Goal: Task Accomplishment & Management: Manage account settings

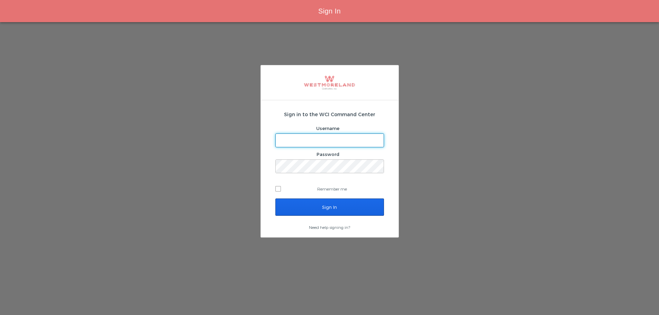
type input "bleverett@westmoreland.nyc"
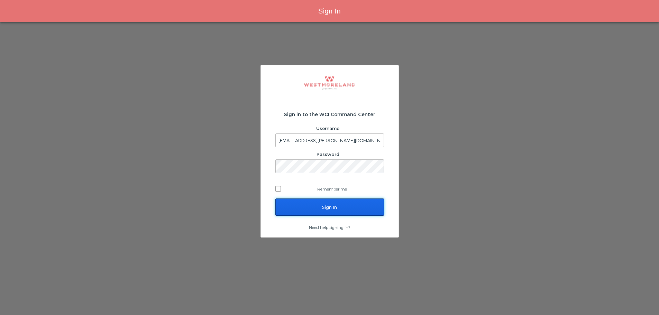
click at [322, 205] on input "Sign In" at bounding box center [329, 207] width 109 height 17
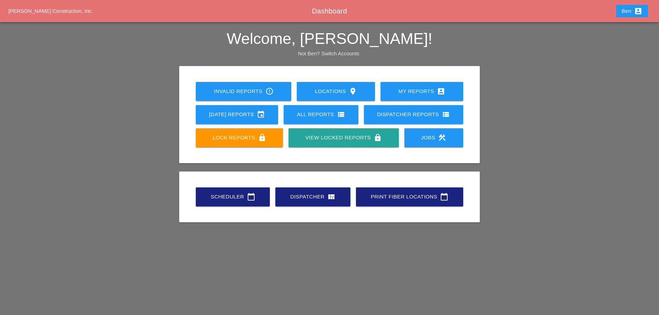
click at [232, 192] on link "Scheduler calendar_today" at bounding box center [233, 196] width 74 height 19
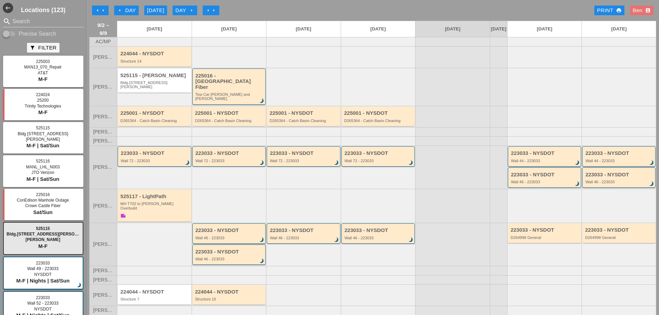
click at [125, 14] on div "arrow_left Day" at bounding box center [126, 11] width 19 height 8
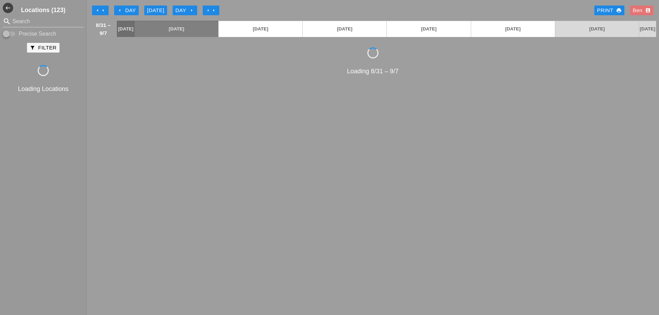
click at [125, 13] on div "arrow_left Day" at bounding box center [126, 11] width 19 height 8
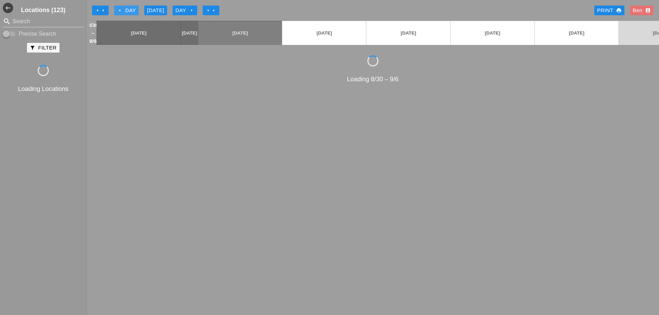
click at [125, 13] on div "arrow_left Day" at bounding box center [126, 11] width 19 height 8
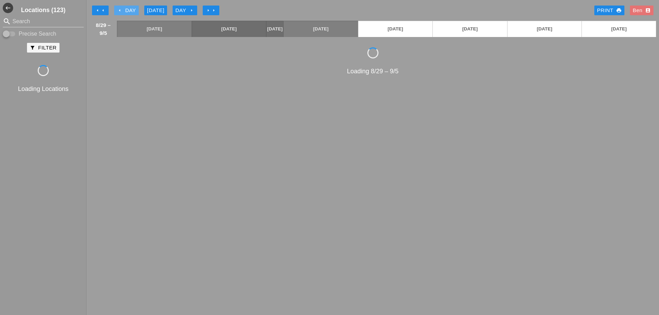
click at [125, 13] on div "arrow_left Day" at bounding box center [126, 11] width 19 height 8
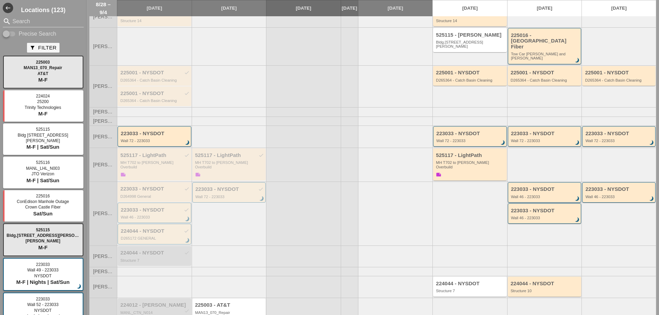
scroll to position [80, 0]
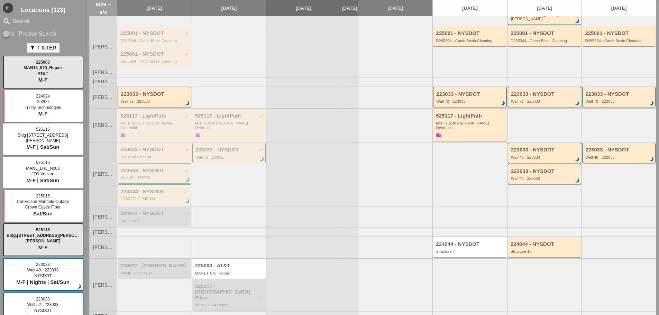
click at [252, 284] on div "225011 - Crown Castle Fiber check" at bounding box center [229, 292] width 69 height 17
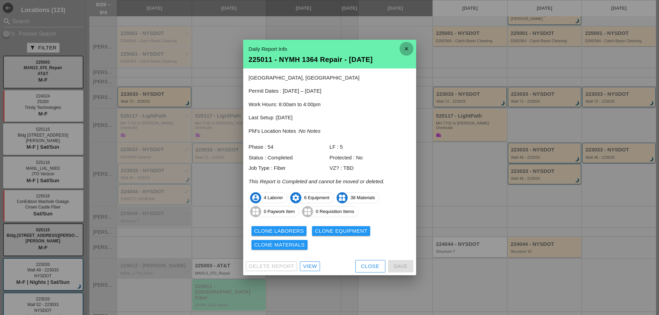
click at [408, 50] on icon "close" at bounding box center [406, 49] width 14 height 14
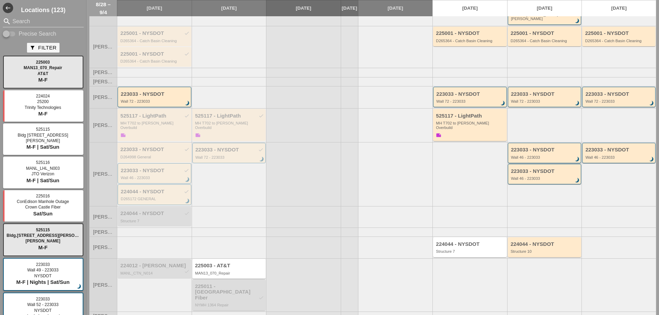
click at [250, 271] on div "MAN13_070_Repair" at bounding box center [229, 273] width 69 height 4
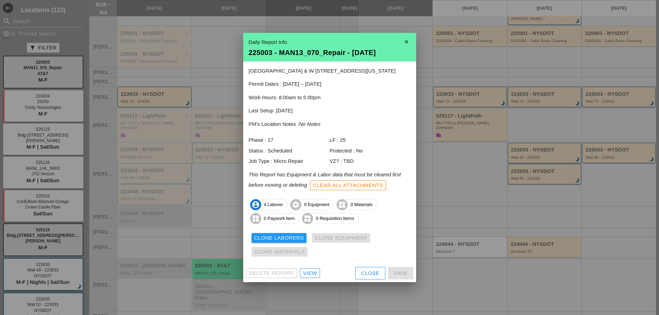
click at [470, 211] on div at bounding box center [329, 157] width 659 height 315
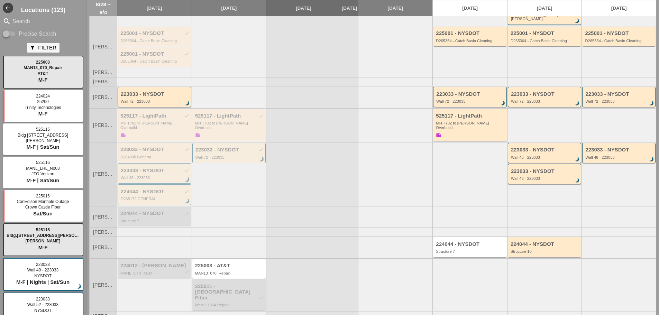
click at [226, 284] on div "225011 - Crown Castle Fiber check" at bounding box center [229, 292] width 69 height 17
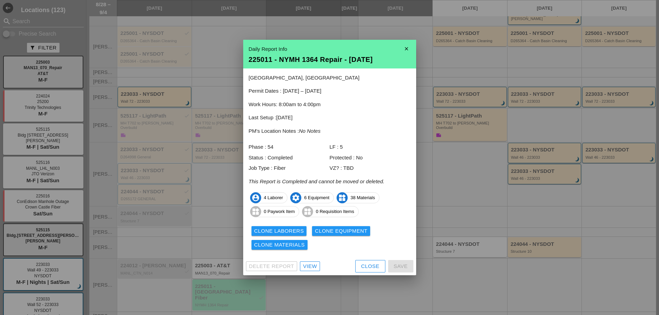
click at [311, 265] on div "View" at bounding box center [310, 266] width 14 height 8
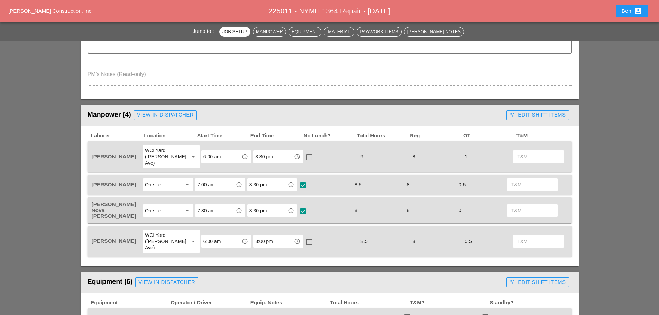
scroll to position [346, 0]
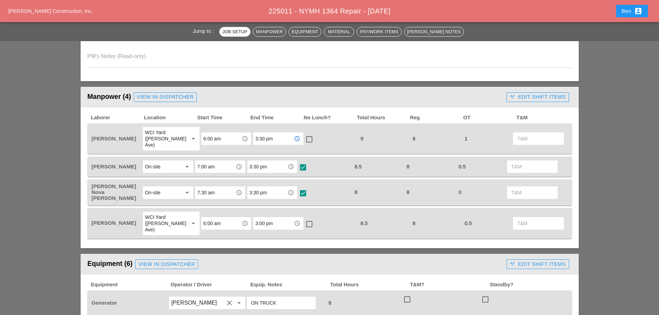
click at [268, 133] on input "3:30 pm" at bounding box center [273, 138] width 36 height 11
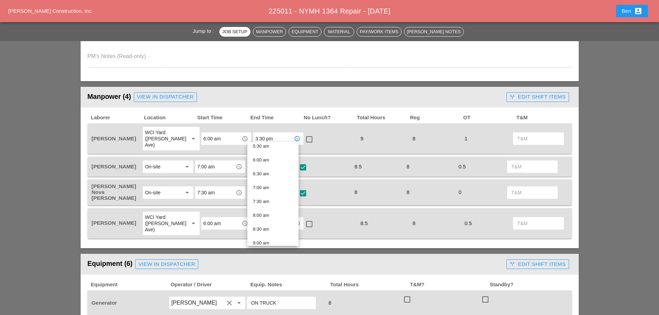
scroll to position [173, 0]
click at [279, 194] on div "8:00 am" at bounding box center [273, 199] width 40 height 14
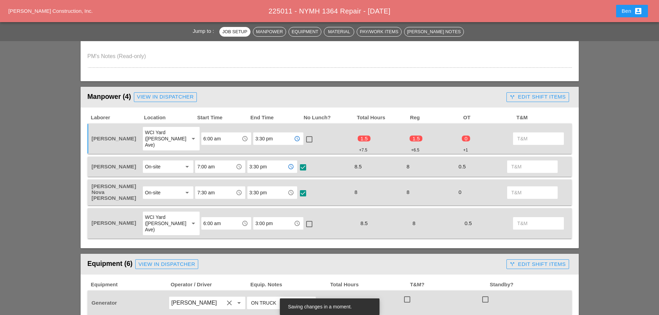
click at [268, 161] on input "3:30 pm" at bounding box center [267, 166] width 36 height 11
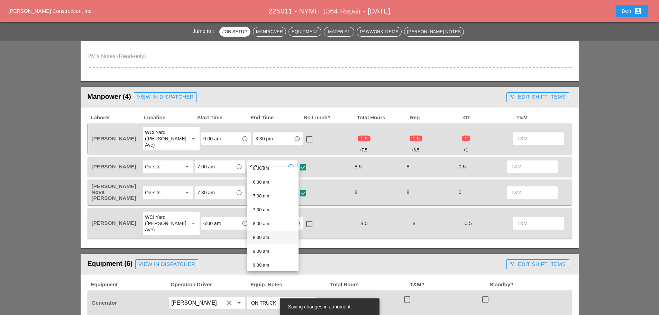
scroll to position [231, 0]
click at [273, 190] on div "9:00 am" at bounding box center [273, 194] width 40 height 8
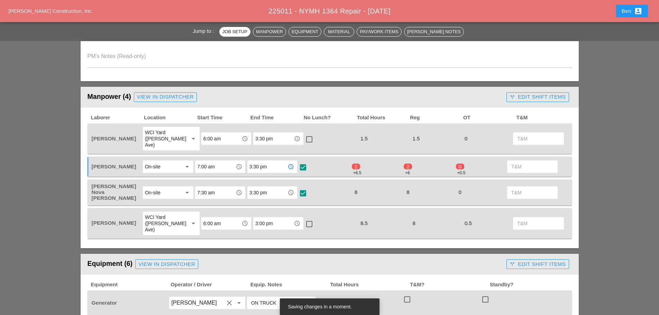
click at [272, 187] on input "3:30 pm" at bounding box center [267, 192] width 36 height 11
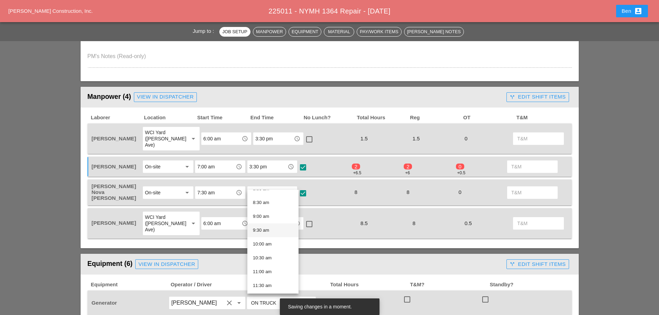
click at [285, 230] on div "9:30 am" at bounding box center [273, 230] width 40 height 8
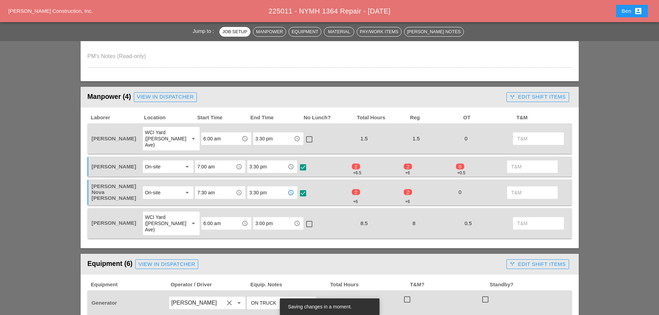
click at [305, 187] on div at bounding box center [303, 193] width 12 height 12
click at [306, 162] on div at bounding box center [303, 168] width 12 height 12
click at [272, 218] on input "3:00 pm" at bounding box center [273, 223] width 36 height 11
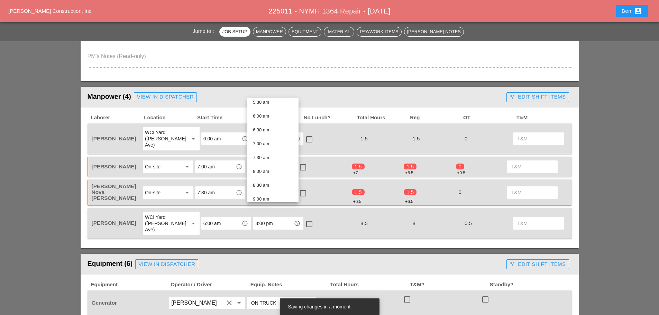
scroll to position [173, 0]
click at [270, 156] on div "8:00 am" at bounding box center [273, 155] width 40 height 8
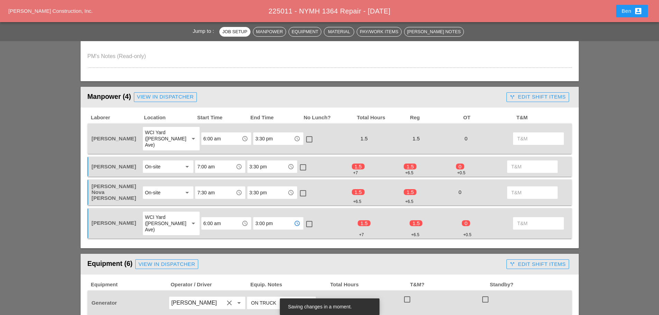
click at [323, 211] on div "check_box_outline_blank" at bounding box center [330, 223] width 52 height 25
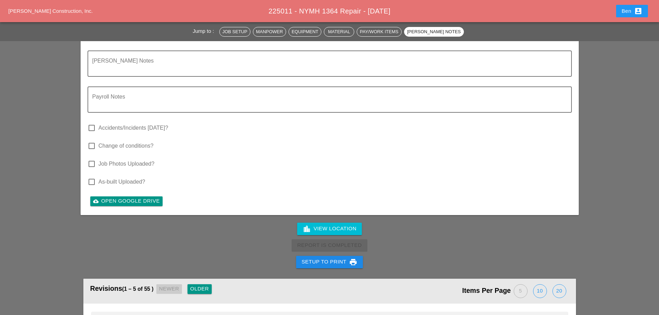
scroll to position [1902, 0]
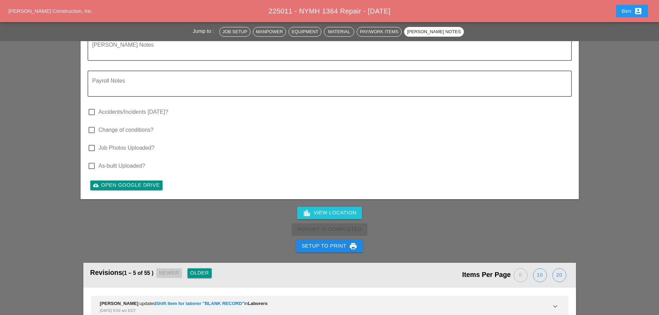
click at [317, 221] on div "Report Is Completed" at bounding box center [329, 229] width 659 height 17
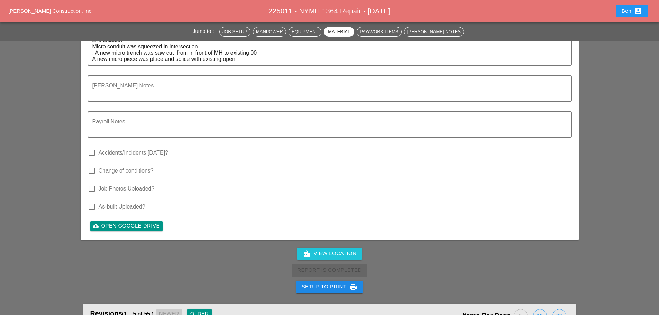
scroll to position [1992, 0]
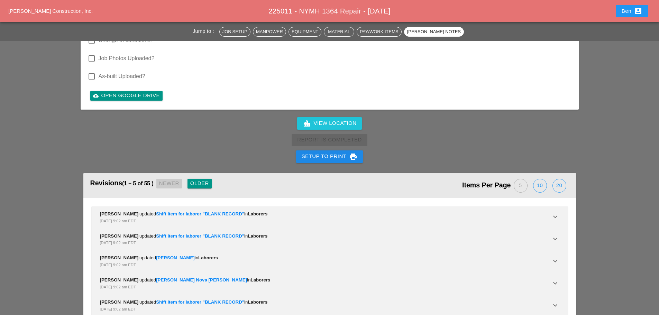
click at [330, 132] on div "Report Is Completed" at bounding box center [329, 140] width 659 height 17
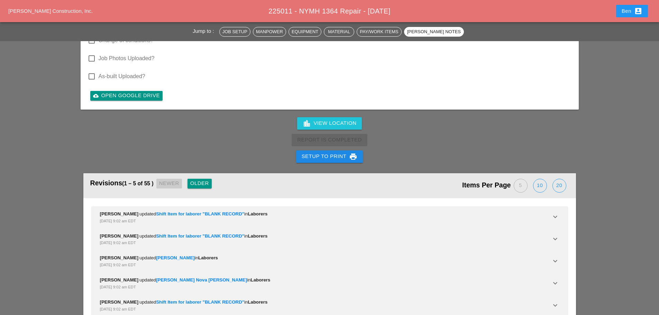
click at [458, 132] on div "Report Is Completed" at bounding box center [329, 140] width 659 height 17
click at [350, 132] on div "Report Is Completed" at bounding box center [329, 140] width 659 height 17
click at [399, 132] on div "Report Is Completed" at bounding box center [329, 140] width 659 height 17
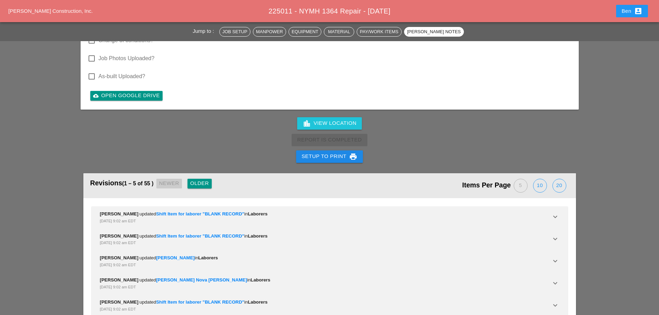
click at [422, 132] on div "Report Is Completed" at bounding box center [329, 140] width 659 height 17
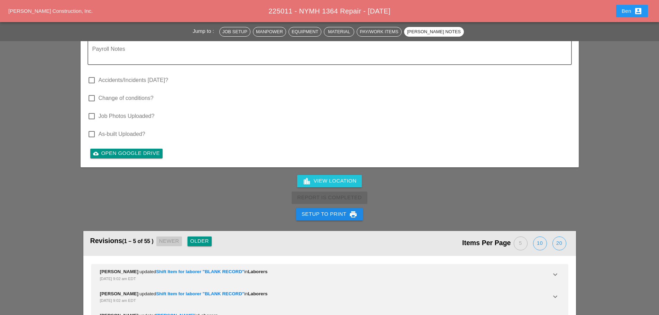
click at [353, 190] on div "Report Is Completed" at bounding box center [329, 198] width 659 height 17
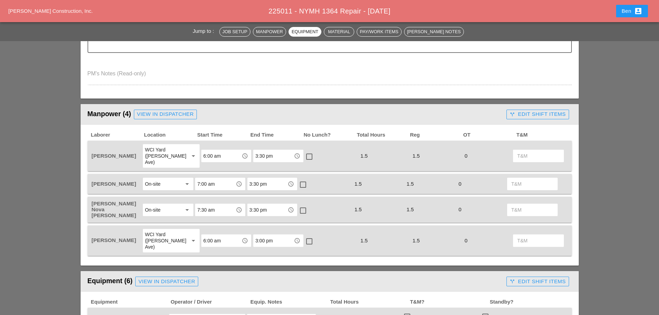
scroll to position [320, 0]
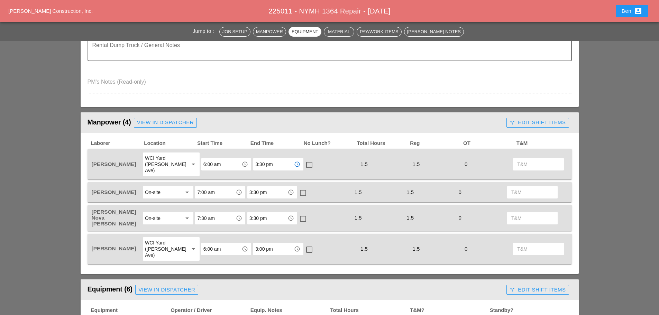
click at [261, 160] on input "3:30 pm" at bounding box center [273, 164] width 36 height 11
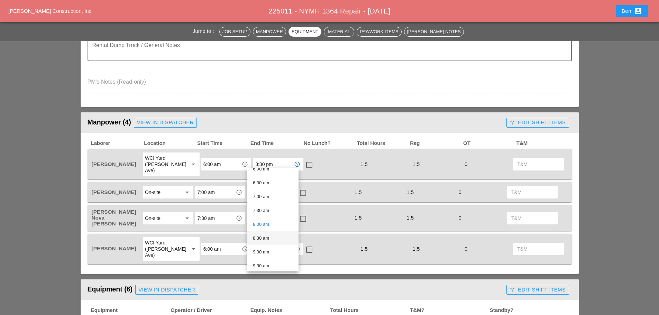
click at [277, 237] on div "8:30 am" at bounding box center [273, 238] width 40 height 8
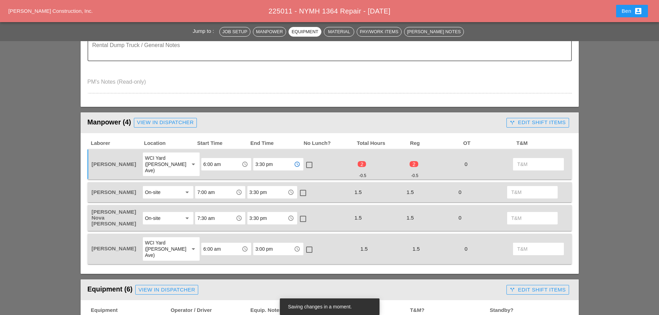
click at [268, 188] on input "3:30 pm" at bounding box center [267, 192] width 36 height 11
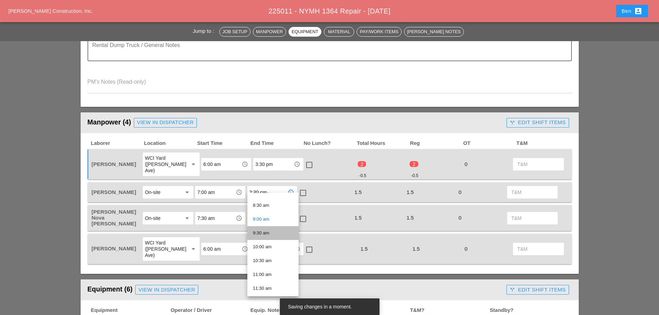
click at [270, 231] on div "9:30 am" at bounding box center [273, 233] width 40 height 8
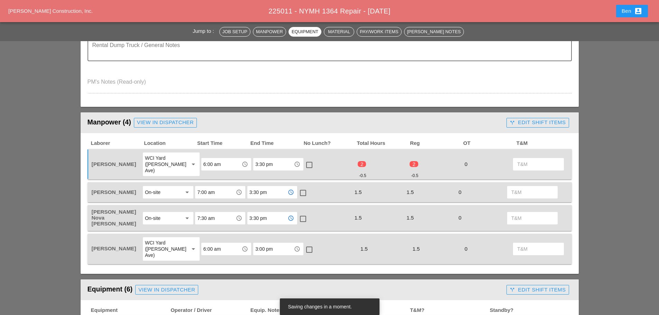
click at [266, 213] on input "3:30 pm" at bounding box center [267, 218] width 36 height 11
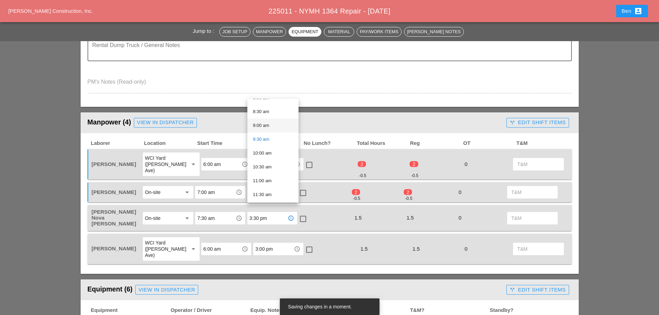
click at [285, 130] on div "9:00 am" at bounding box center [273, 126] width 40 height 14
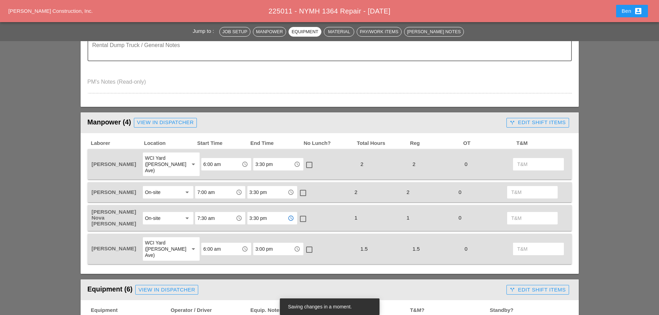
click at [276, 213] on input "3:30 pm" at bounding box center [267, 218] width 36 height 11
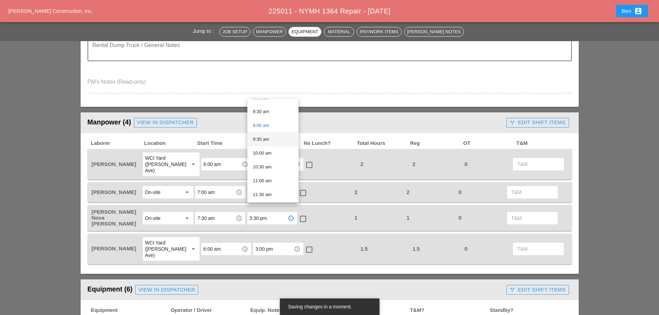
click at [264, 143] on div "9:30 am" at bounding box center [273, 139] width 40 height 8
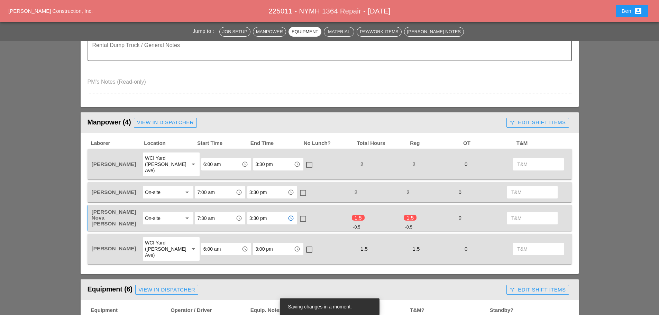
click at [320, 208] on div "check_box_outline_blank" at bounding box center [324, 218] width 52 height 20
click at [275, 187] on input "3:30 pm" at bounding box center [267, 192] width 36 height 11
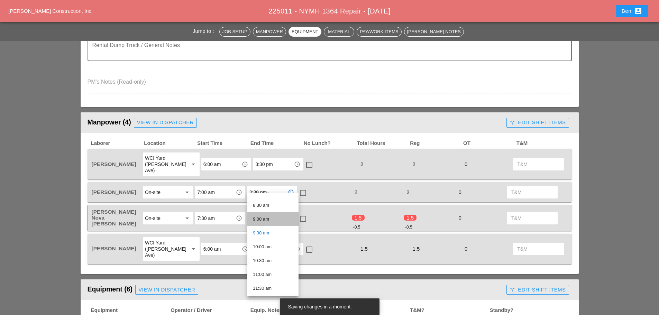
click at [277, 217] on div "9:00 am" at bounding box center [273, 219] width 40 height 8
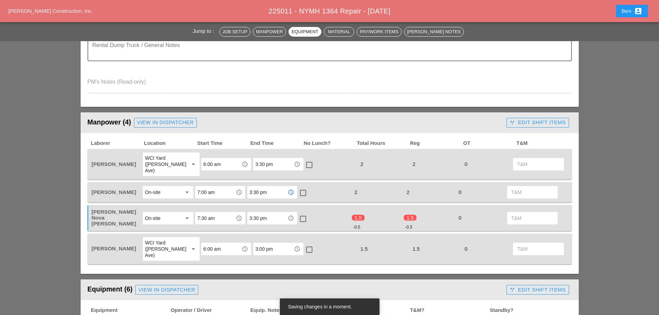
click at [270, 152] on div "3:30 pm access_time" at bounding box center [278, 164] width 52 height 25
click at [273, 159] on input "3:30 pm" at bounding box center [273, 164] width 36 height 11
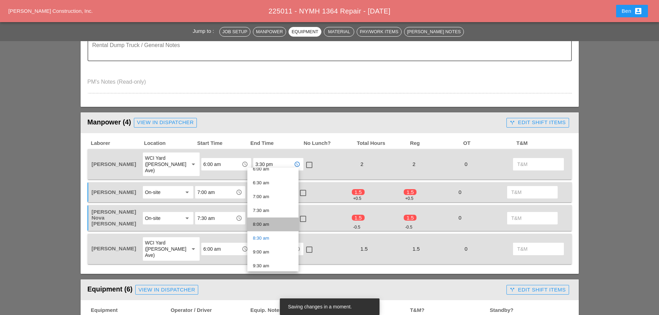
click at [274, 220] on div "8:00 am" at bounding box center [273, 224] width 40 height 8
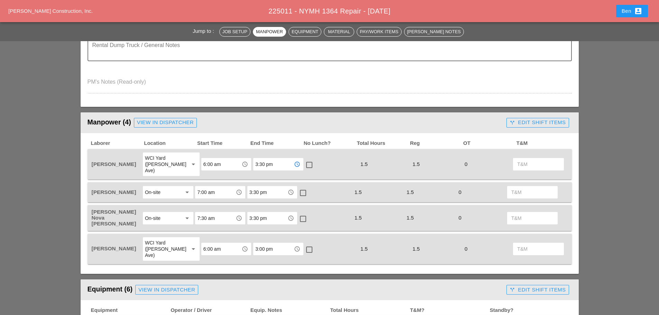
click at [267, 162] on input "3:30 pm" at bounding box center [273, 164] width 36 height 11
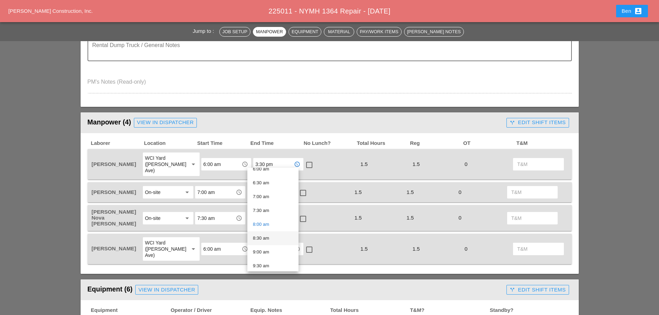
click at [275, 235] on div "8:30 am" at bounding box center [273, 238] width 40 height 8
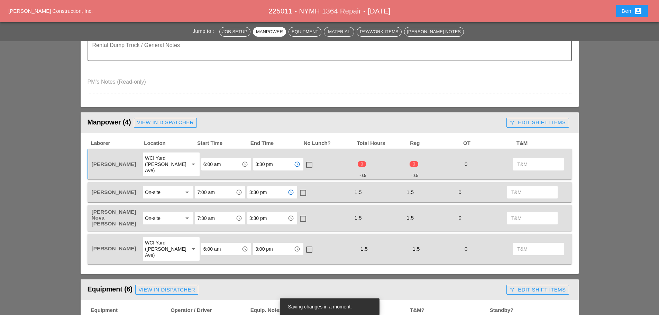
click at [270, 187] on input "3:30 pm" at bounding box center [267, 192] width 36 height 11
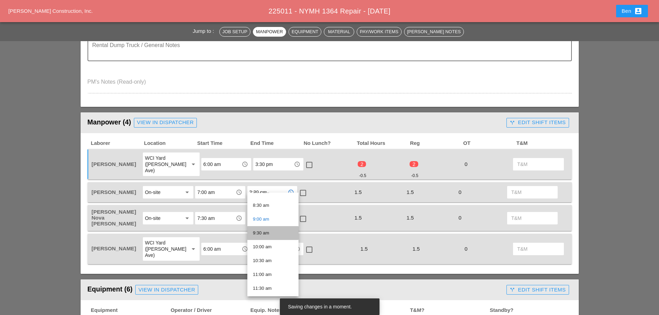
click at [270, 232] on div "9:30 am" at bounding box center [273, 233] width 40 height 8
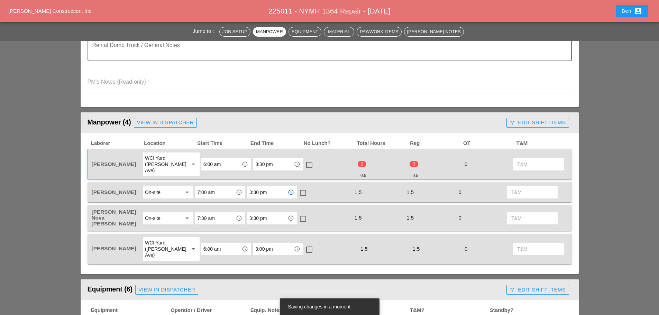
click at [276, 213] on input "3:30 pm" at bounding box center [267, 218] width 36 height 11
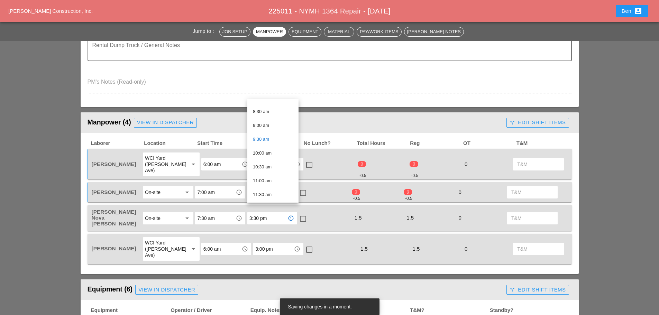
click at [276, 154] on div "10:00 am" at bounding box center [273, 153] width 40 height 8
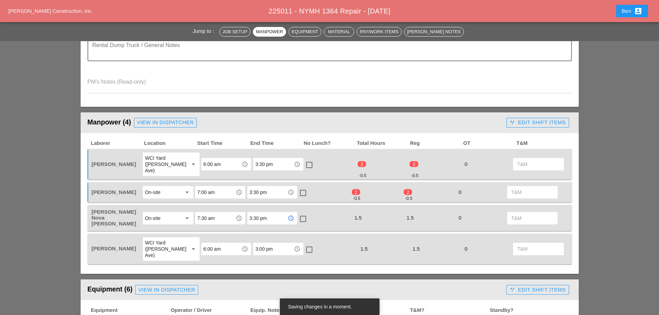
click at [269, 243] on input "3:00 pm" at bounding box center [273, 248] width 36 height 11
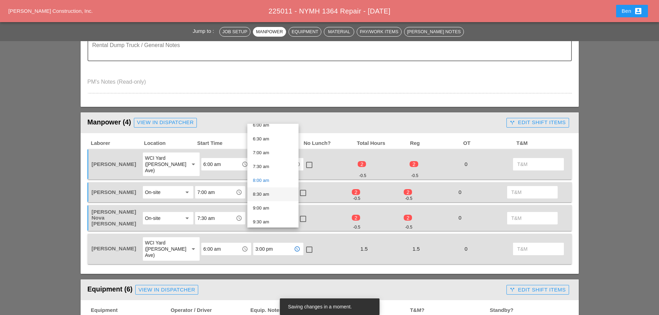
click at [268, 195] on div "8:30 am" at bounding box center [273, 194] width 40 height 8
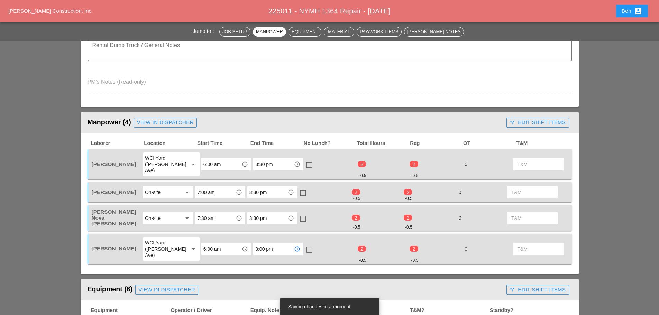
click at [325, 237] on div "check_box_outline_blank" at bounding box center [330, 249] width 52 height 25
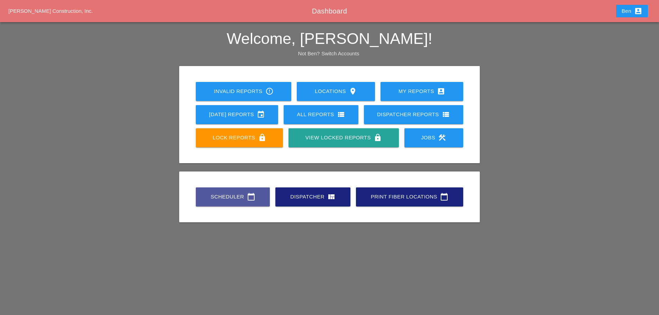
click at [203, 191] on link "Scheduler calendar_today" at bounding box center [233, 196] width 74 height 19
click at [235, 197] on div "Scheduler calendar_today" at bounding box center [233, 197] width 52 height 8
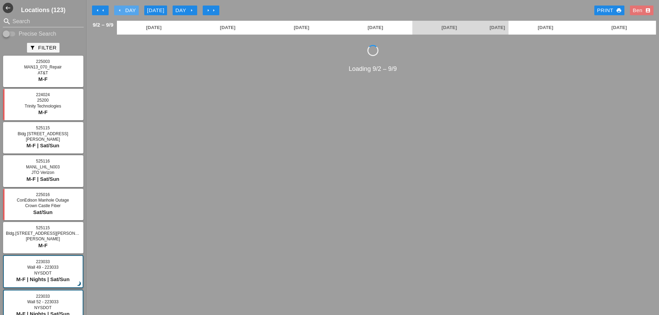
click at [122, 8] on div "arrow_left Day" at bounding box center [126, 11] width 19 height 8
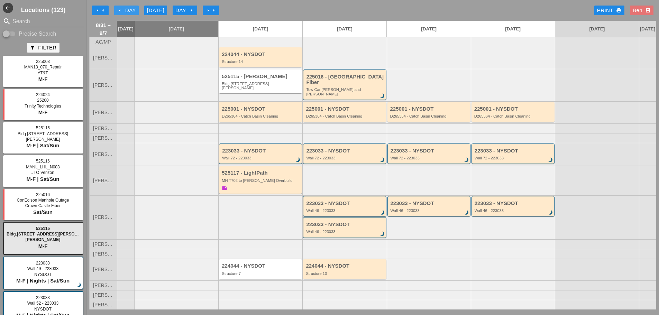
click at [122, 8] on div "arrow_left Day" at bounding box center [126, 11] width 19 height 8
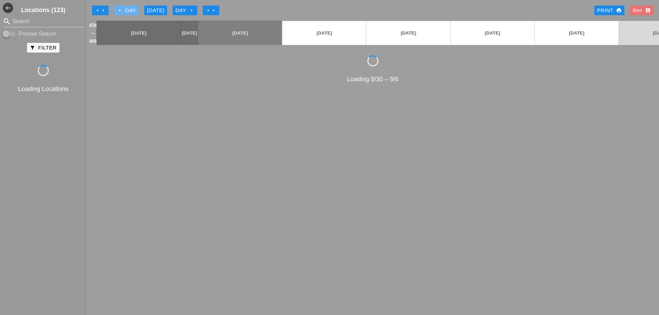
click at [122, 8] on div "arrow_left Day" at bounding box center [126, 11] width 19 height 8
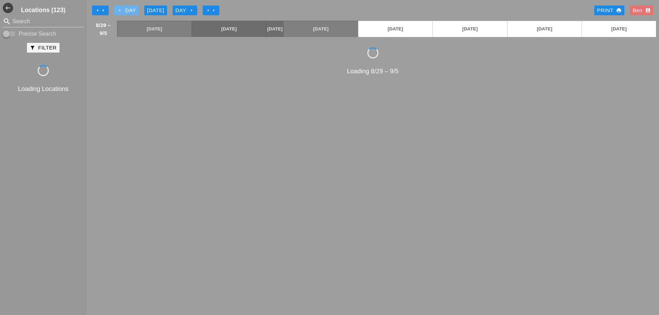
click at [122, 8] on div "arrow_left Day" at bounding box center [126, 11] width 19 height 8
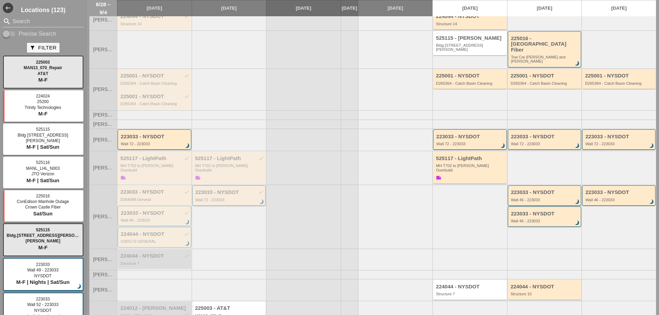
scroll to position [80, 0]
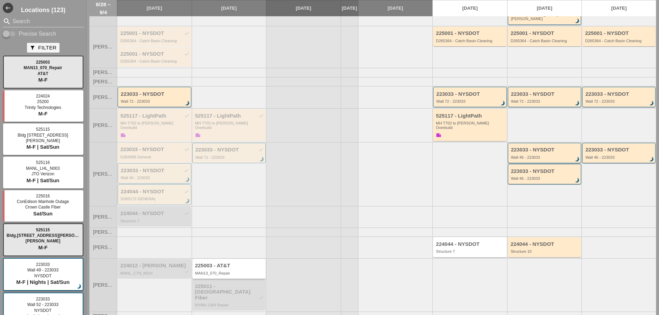
click at [232, 263] on div "225003 - AT&T" at bounding box center [229, 266] width 69 height 6
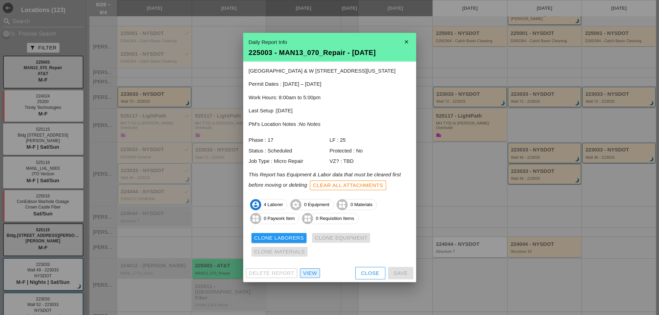
drag, startPoint x: 314, startPoint y: 269, endPoint x: 317, endPoint y: 265, distance: 4.4
click at [314, 269] on link "View" at bounding box center [310, 273] width 20 height 10
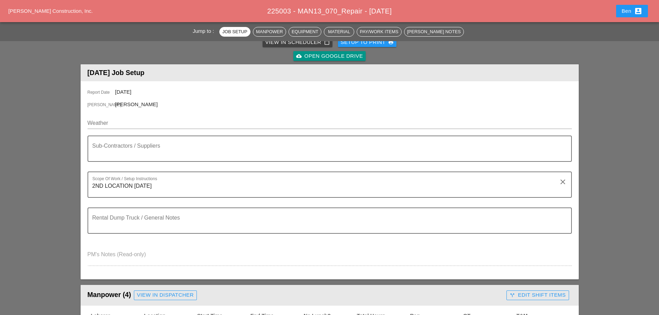
scroll to position [288, 0]
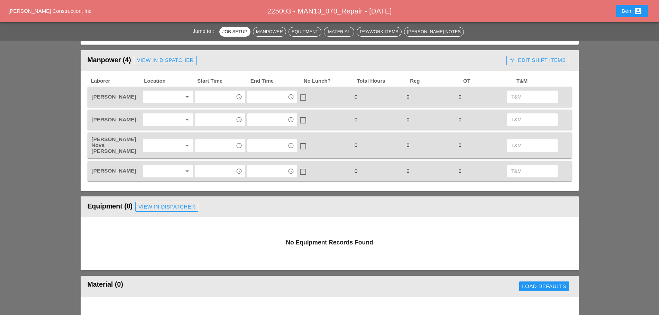
click at [179, 96] on div at bounding box center [163, 96] width 37 height 11
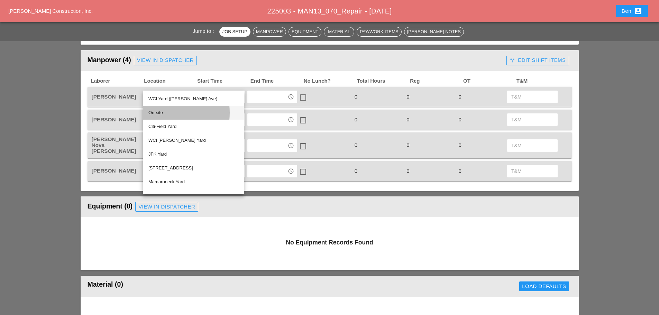
click at [182, 110] on div "On-site" at bounding box center [193, 113] width 90 height 8
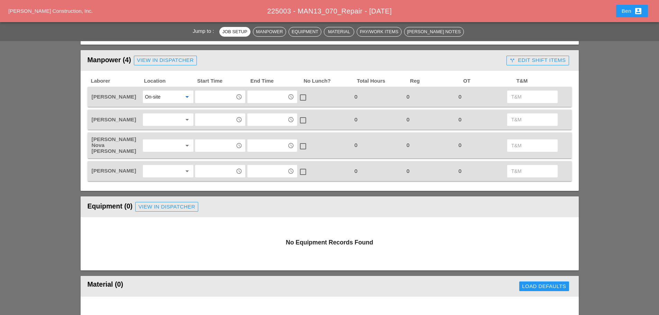
click at [178, 114] on div at bounding box center [163, 119] width 37 height 11
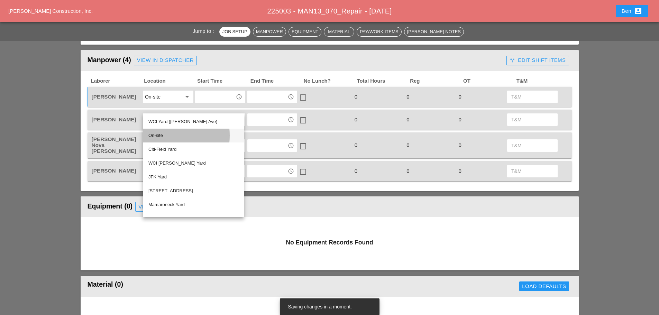
click at [177, 141] on div "On-site" at bounding box center [193, 136] width 90 height 14
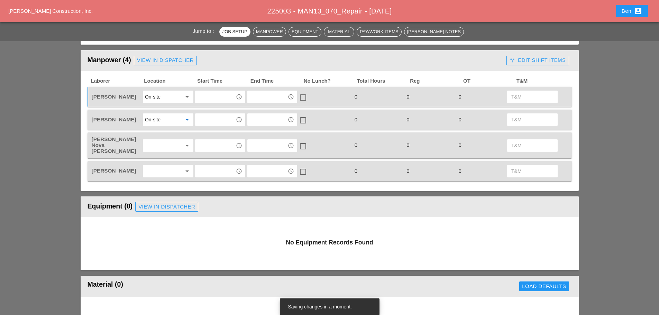
click at [171, 132] on div "Laborer Location Start Time End Time No Lunch? Total Hours Reg OT T&M Rudolph B…" at bounding box center [329, 129] width 484 height 103
click at [172, 146] on div at bounding box center [163, 145] width 37 height 11
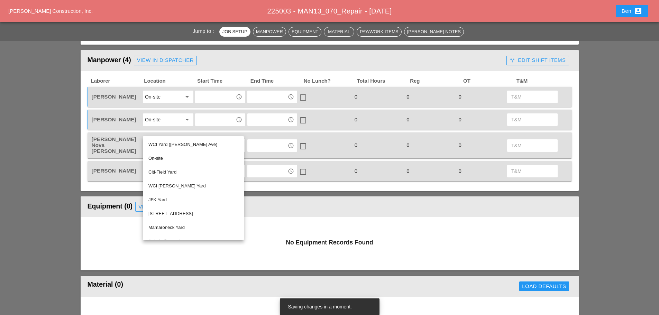
click at [182, 159] on div "On-site" at bounding box center [193, 158] width 90 height 8
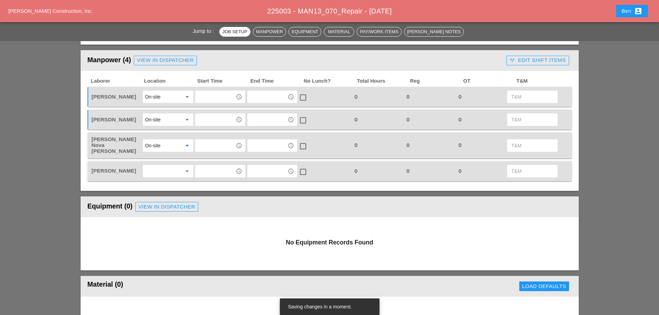
click at [176, 166] on div at bounding box center [163, 171] width 37 height 11
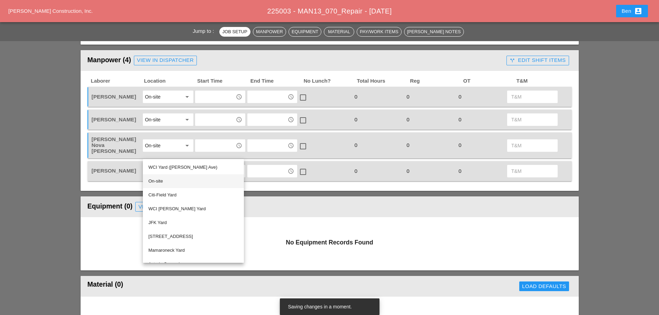
click at [172, 182] on div "On-site" at bounding box center [193, 181] width 90 height 8
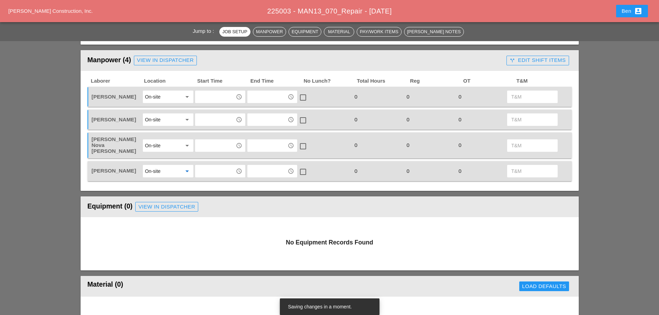
click at [209, 92] on input "text" at bounding box center [215, 96] width 36 height 11
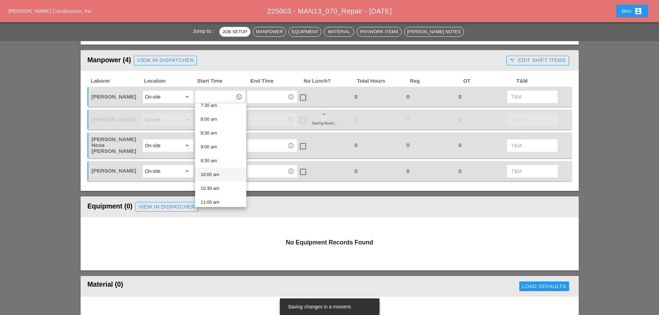
scroll to position [231, 0]
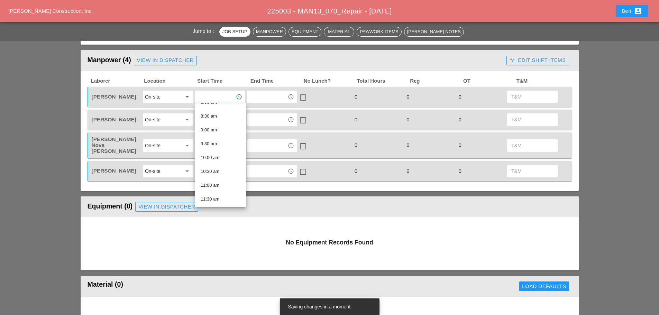
click at [218, 118] on div "8:30 am" at bounding box center [221, 116] width 40 height 8
type input "8:30 am"
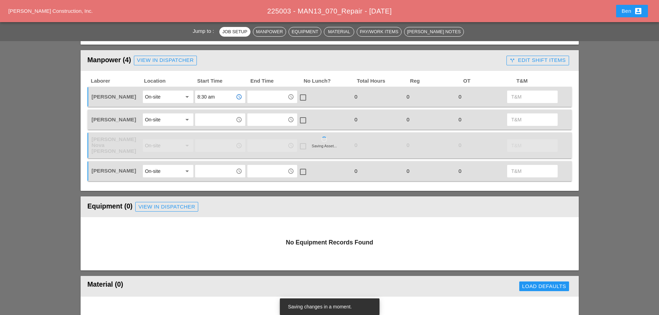
click at [215, 117] on input "text" at bounding box center [215, 119] width 36 height 11
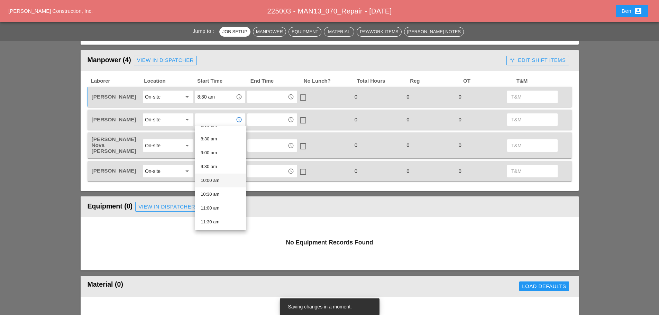
click at [225, 180] on div "10:00 am" at bounding box center [221, 180] width 40 height 8
type input "10:00 am"
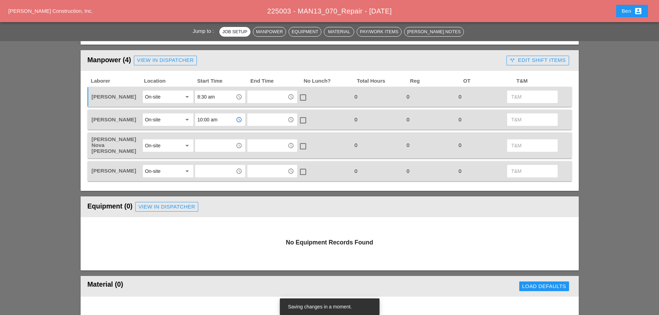
click at [223, 142] on input "text" at bounding box center [215, 145] width 36 height 11
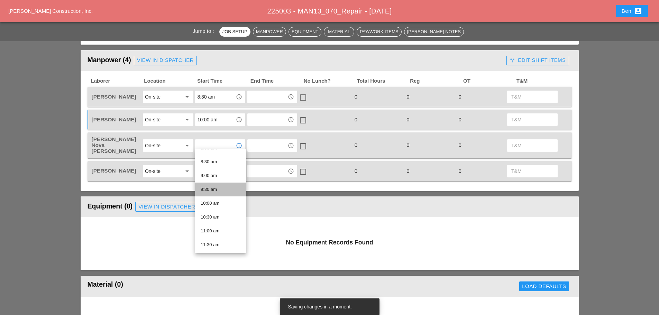
click at [225, 187] on div "9:30 am" at bounding box center [221, 189] width 40 height 8
type input "9:30 am"
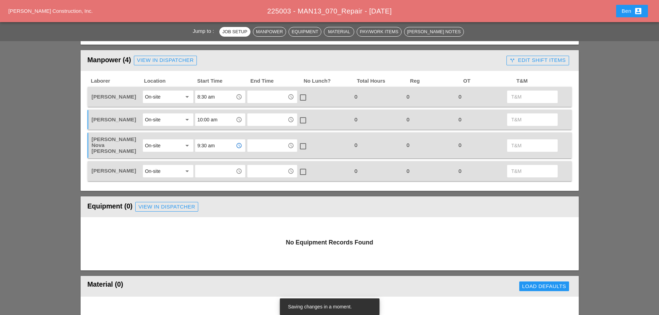
click at [223, 166] on input "text" at bounding box center [215, 171] width 36 height 11
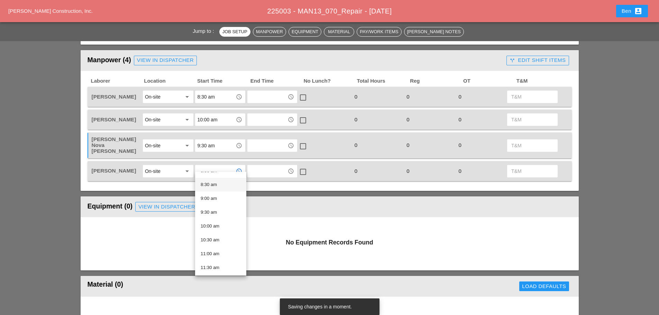
click at [223, 184] on div "8:30 am" at bounding box center [221, 185] width 40 height 8
type input "8:30 am"
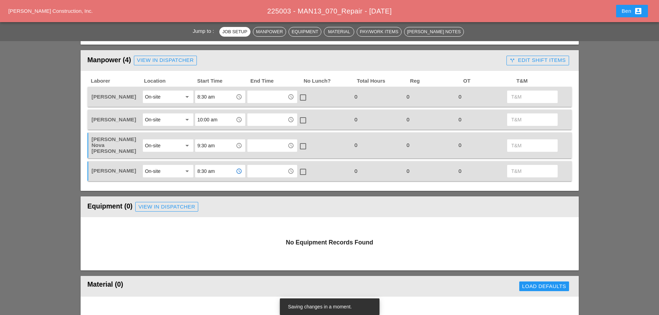
click at [269, 95] on input "text" at bounding box center [267, 96] width 36 height 11
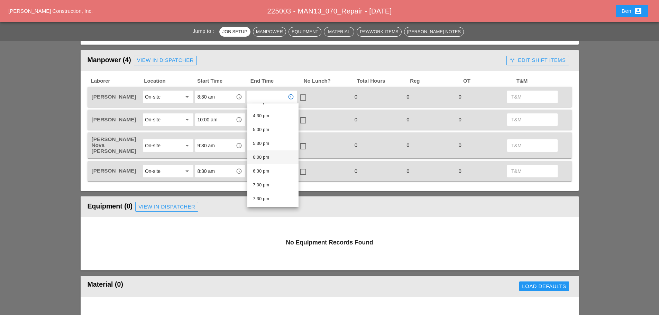
scroll to position [395, 0]
click at [274, 151] on div "3:30 pm" at bounding box center [273, 146] width 40 height 14
type input "3:30 pm"
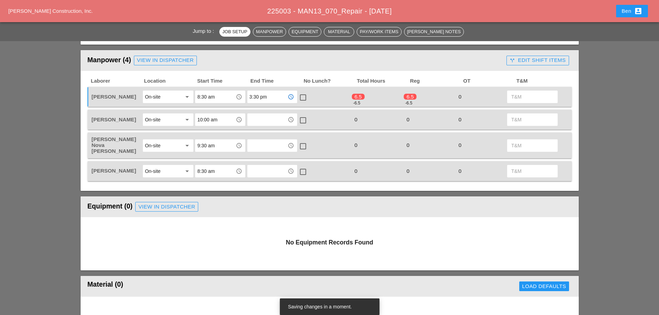
click at [269, 116] on input "text" at bounding box center [267, 119] width 36 height 11
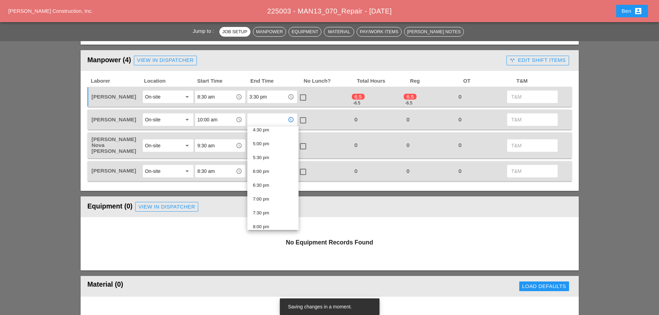
scroll to position [404, 0]
click at [266, 160] on div "3:30 pm" at bounding box center [273, 160] width 40 height 8
type input "3:30 pm"
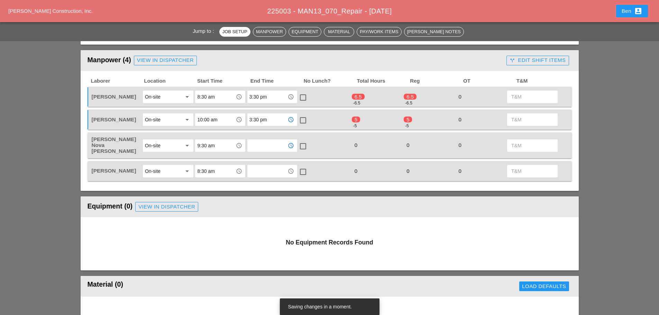
click at [267, 140] on input "text" at bounding box center [267, 145] width 36 height 11
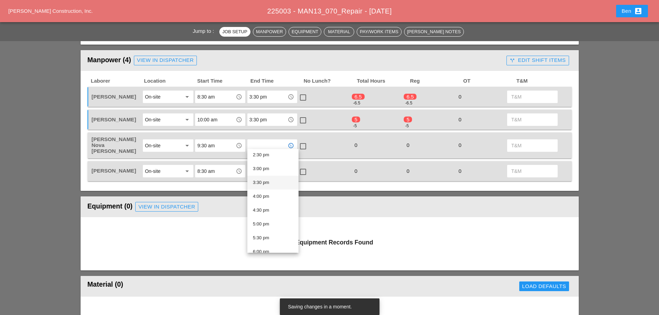
click at [283, 183] on div "3:30 pm" at bounding box center [273, 182] width 40 height 8
type input "3:30 pm"
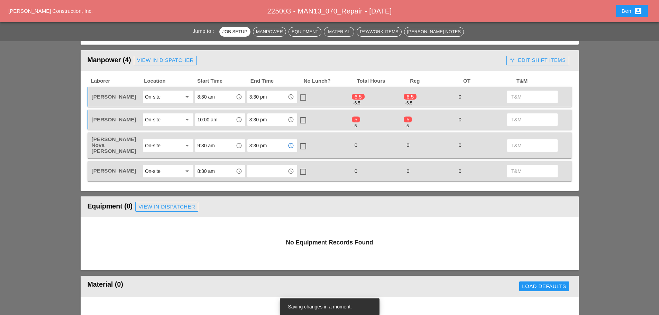
click at [265, 166] on input "text" at bounding box center [267, 171] width 36 height 11
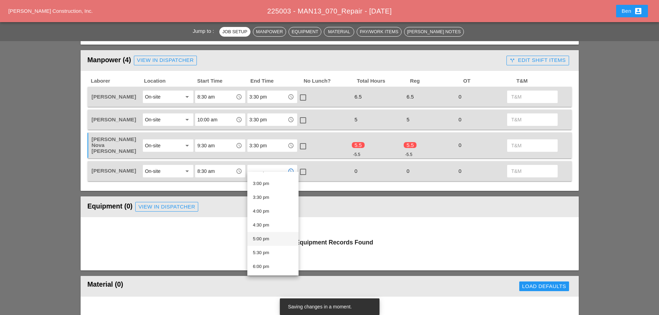
scroll to position [395, 0]
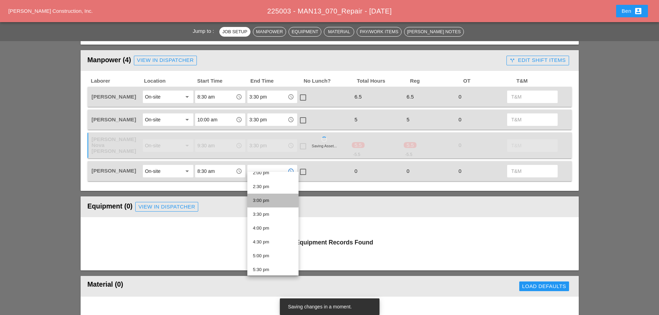
click at [278, 201] on div "3:00 pm" at bounding box center [273, 200] width 40 height 8
type input "3:00 pm"
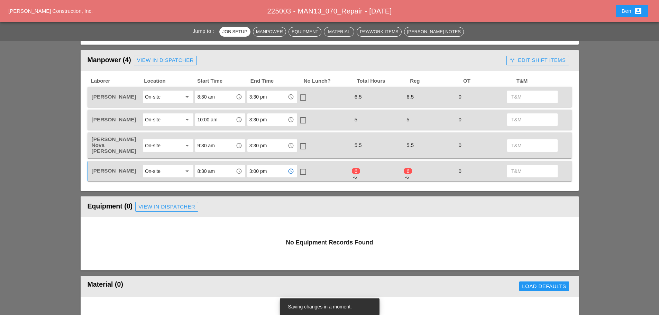
click at [305, 122] on div at bounding box center [303, 120] width 12 height 12
checkbox input "true"
click at [302, 145] on div at bounding box center [303, 146] width 12 height 12
checkbox input "true"
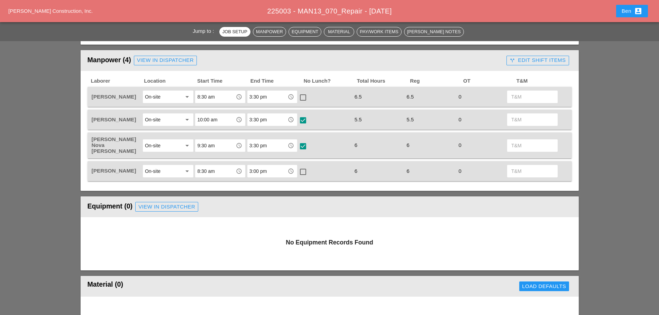
click at [270, 123] on input "3:30 pm" at bounding box center [267, 119] width 36 height 11
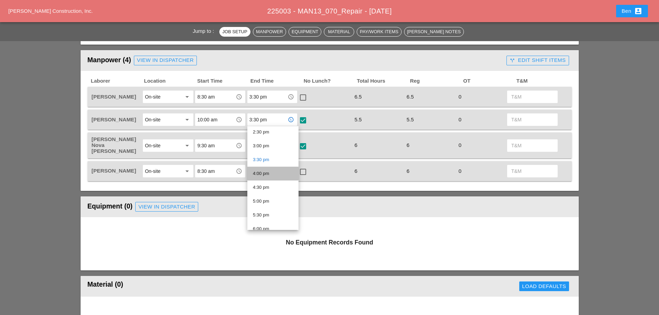
click at [273, 177] on div "4:00 pm" at bounding box center [273, 173] width 40 height 8
type input "4:00 pm"
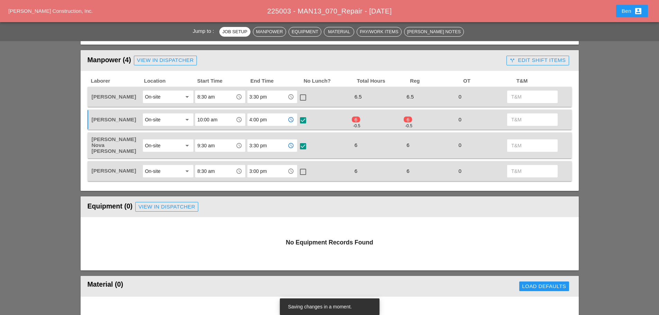
click at [281, 144] on input "3:30 pm" at bounding box center [267, 145] width 36 height 11
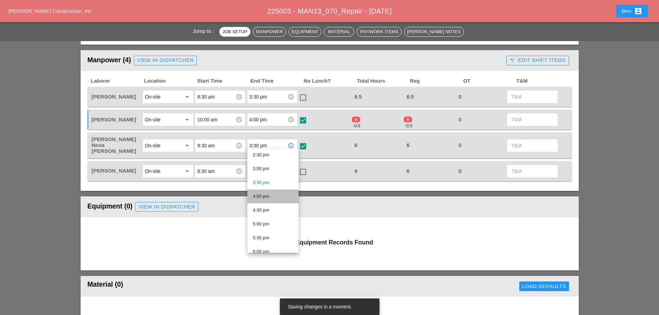
click at [284, 197] on div "4:00 pm" at bounding box center [273, 196] width 40 height 8
type input "4:00 pm"
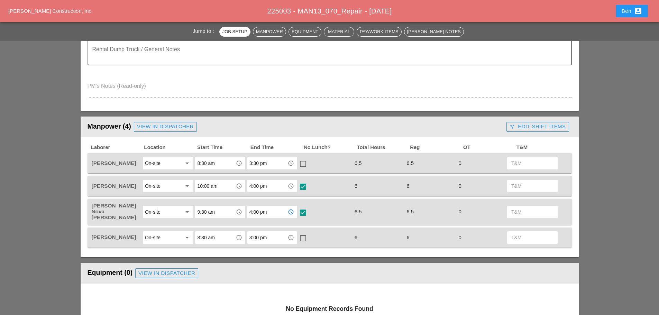
scroll to position [231, 0]
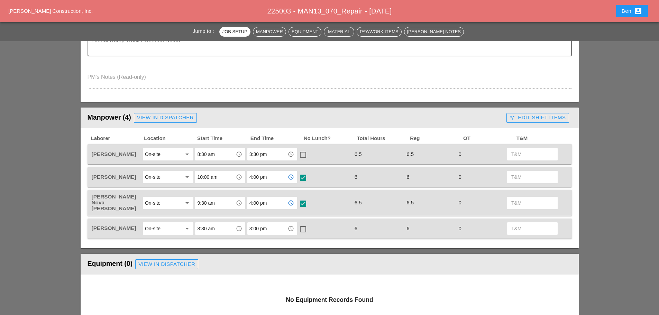
click at [272, 175] on input "4:00 pm" at bounding box center [267, 177] width 36 height 11
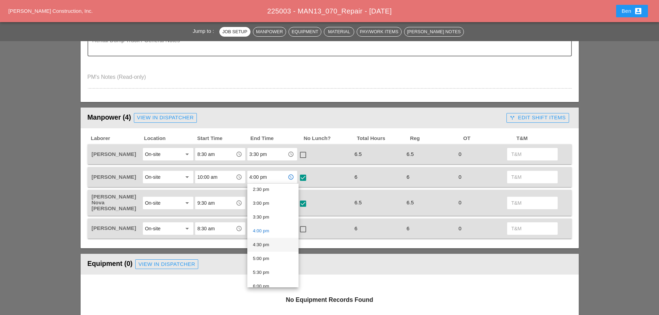
click at [278, 246] on div "4:30 pm" at bounding box center [273, 245] width 40 height 8
type input "4:30 pm"
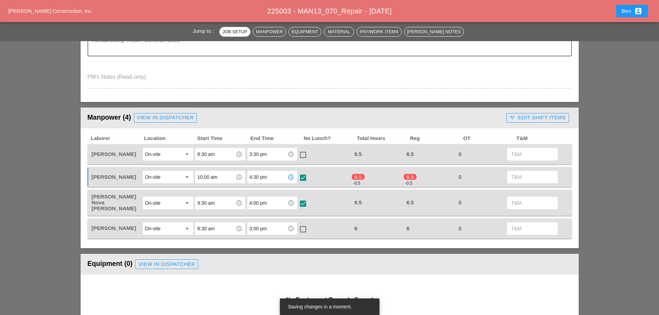
click at [273, 154] on input "3:30 pm" at bounding box center [267, 154] width 36 height 11
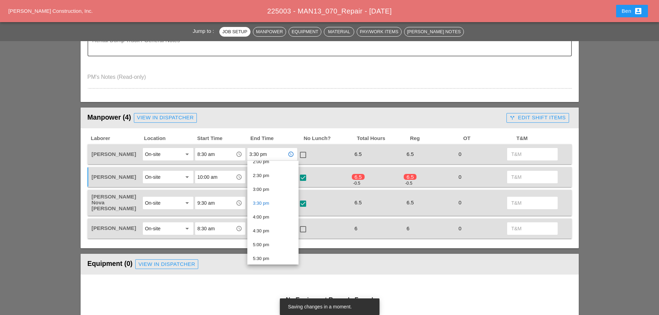
click at [269, 213] on div "4:00 pm" at bounding box center [273, 217] width 40 height 14
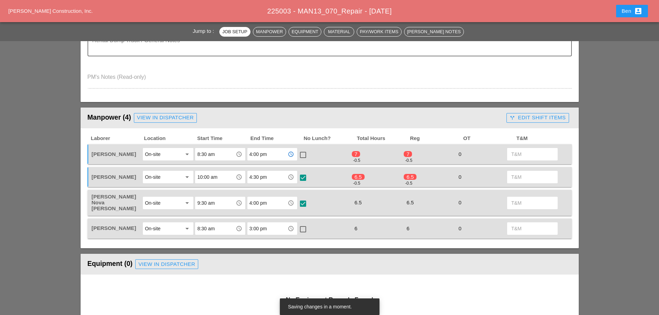
click at [266, 157] on input "4:00 pm" at bounding box center [267, 154] width 36 height 11
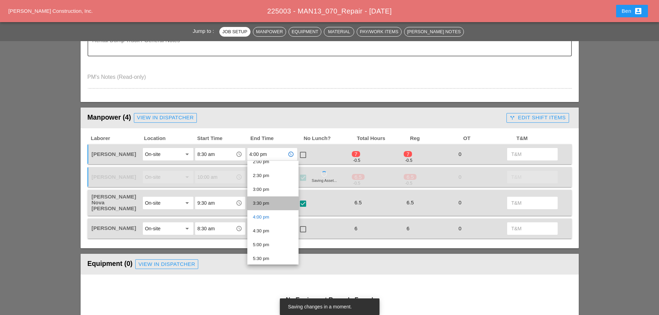
click at [272, 203] on div "3:30 pm" at bounding box center [273, 203] width 40 height 8
type input "3:30 pm"
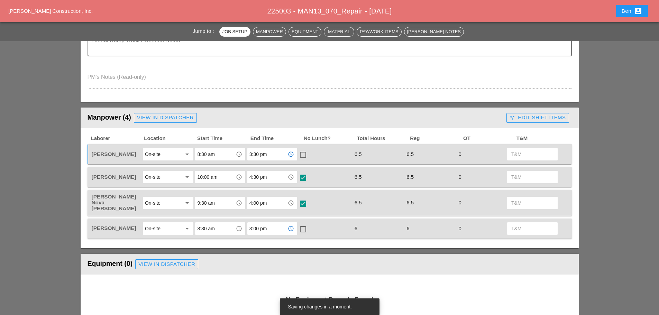
click at [271, 223] on input "3:00 pm" at bounding box center [267, 228] width 36 height 11
click at [263, 154] on div "3:30 pm" at bounding box center [273, 155] width 40 height 8
type input "3:30 pm"
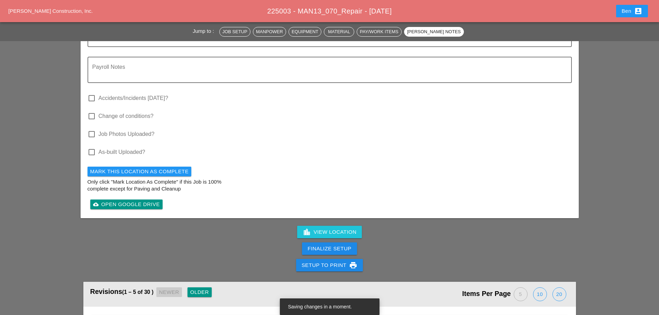
scroll to position [917, 0]
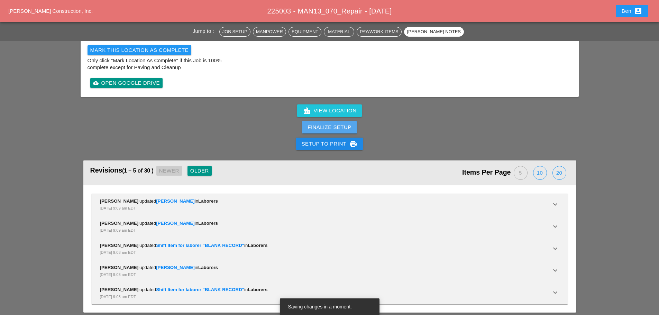
click at [337, 125] on div "Finalize Setup" at bounding box center [329, 127] width 44 height 8
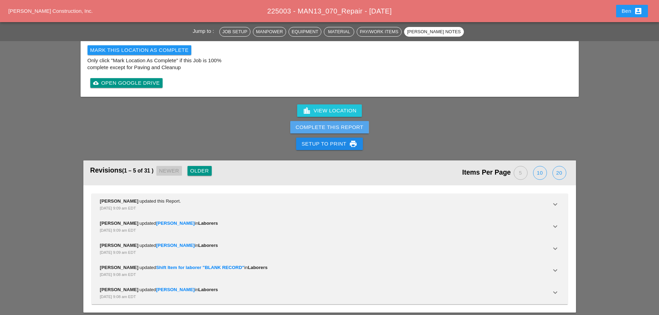
click at [353, 123] on div "Complete This Report" at bounding box center [330, 127] width 68 height 8
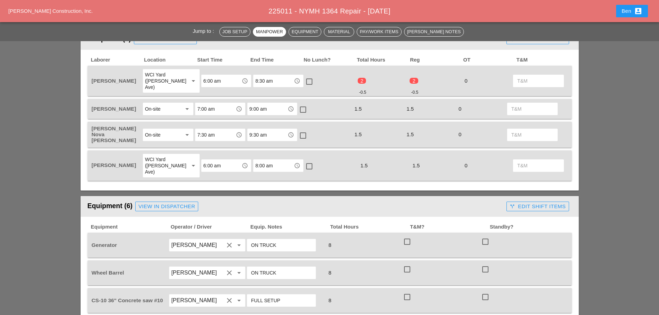
scroll to position [346, 0]
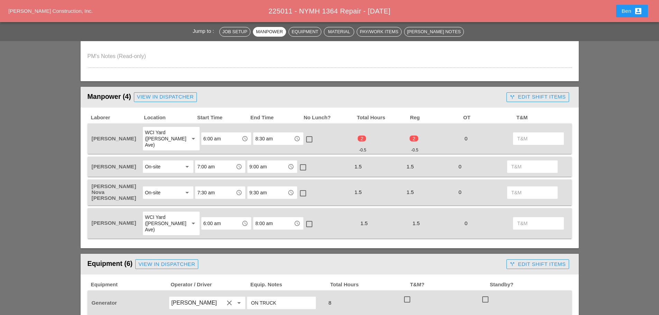
click at [268, 161] on input "9:00 am" at bounding box center [267, 166] width 36 height 11
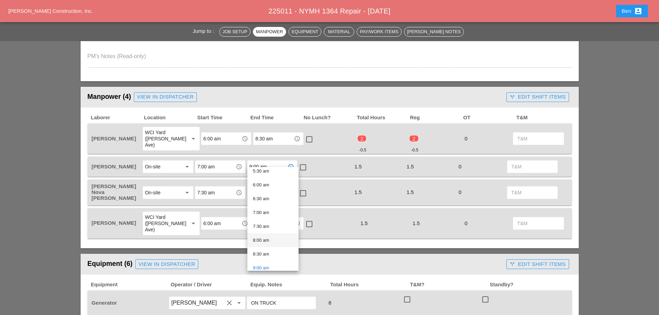
scroll to position [173, 0]
click at [269, 265] on div "9:30 am" at bounding box center [273, 265] width 40 height 8
type input "9:30 am"
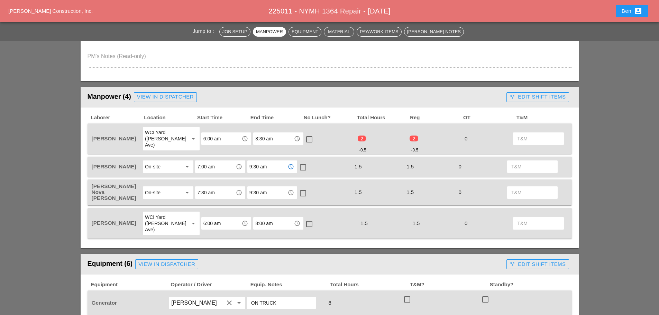
click at [264, 187] on input "9:30 am" at bounding box center [267, 192] width 36 height 11
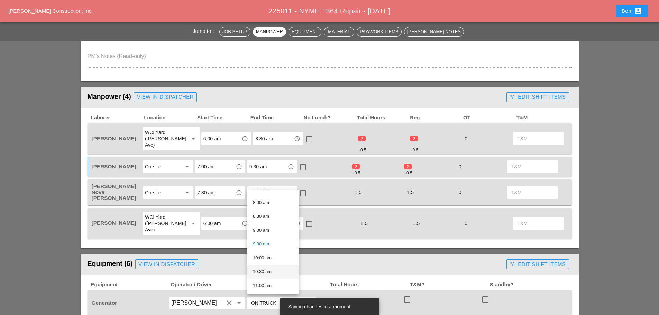
scroll to position [231, 0]
click at [271, 243] on div "10:00 am" at bounding box center [273, 244] width 40 height 8
type input "10:00 am"
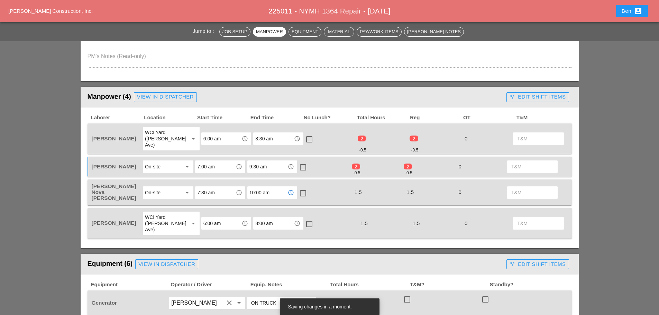
click at [267, 218] on input "8:00 am" at bounding box center [273, 223] width 36 height 11
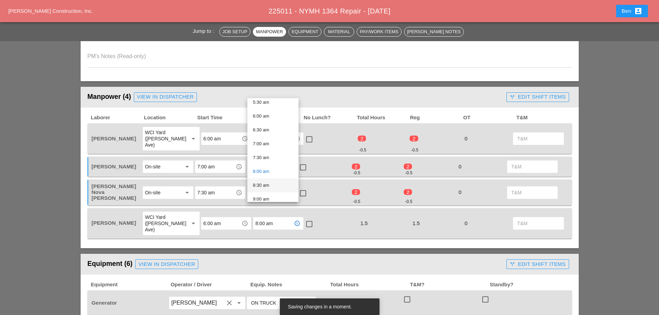
scroll to position [173, 0]
click at [273, 171] on div "8:30 am" at bounding box center [273, 169] width 40 height 8
type input "8:30 am"
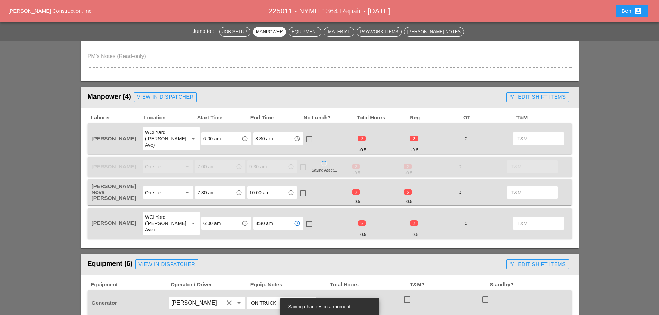
click at [308, 231] on div "Manpower (4) View in Dispatcher - All Workers Must Show up 15 Minutes Before St…" at bounding box center [330, 275] width 498 height 377
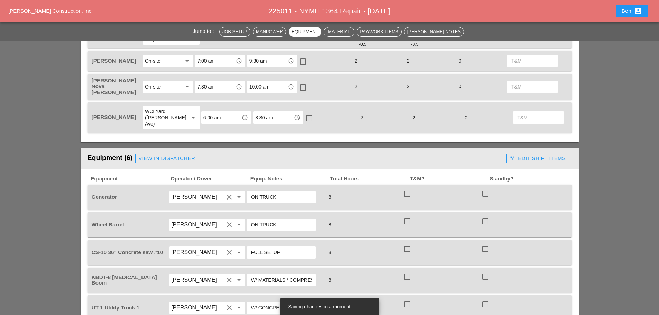
scroll to position [346, 0]
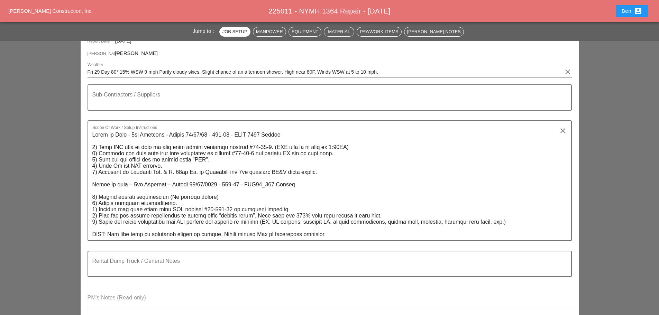
scroll to position [346, 0]
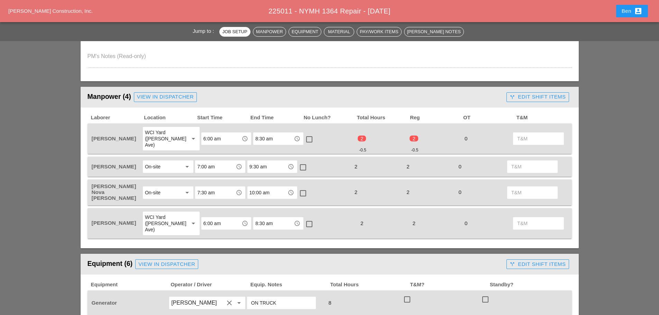
click at [270, 135] on input "8:30 am" at bounding box center [273, 138] width 36 height 11
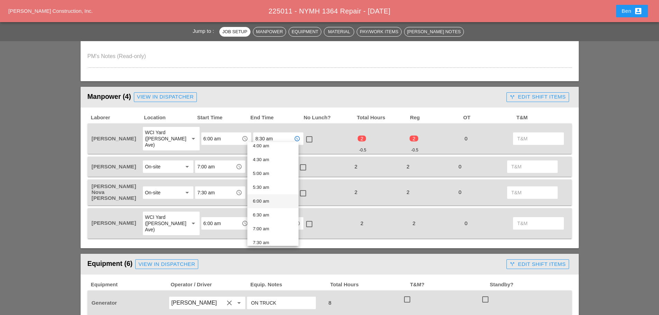
scroll to position [173, 0]
click at [269, 220] on div "9:00 am" at bounding box center [273, 227] width 40 height 14
type input "9:00 am"
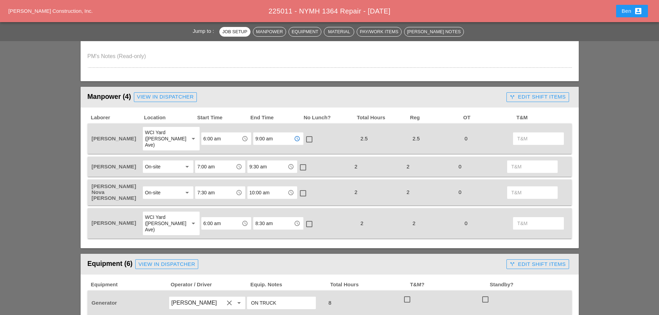
click at [277, 161] on input "9:30 am" at bounding box center [267, 166] width 36 height 11
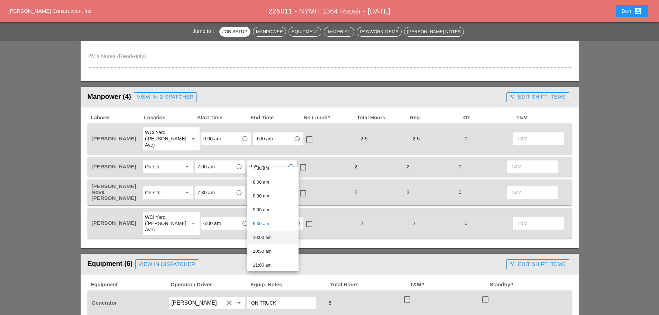
scroll to position [231, 0]
click at [278, 233] on div "10:30 am" at bounding box center [273, 235] width 40 height 8
type input "10:30 am"
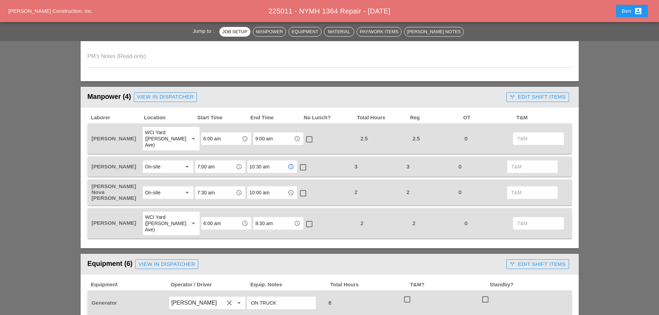
click at [280, 218] on input "8:30 am" at bounding box center [273, 223] width 36 height 11
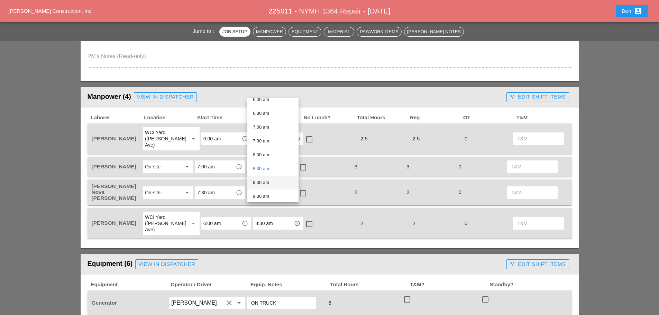
click at [272, 183] on div "9:00 am" at bounding box center [273, 182] width 40 height 8
type input "9:00 am"
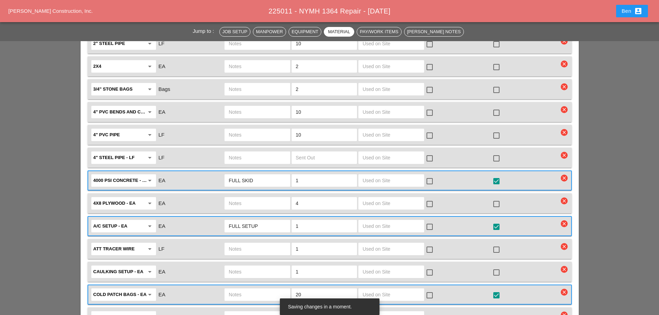
scroll to position [807, 0]
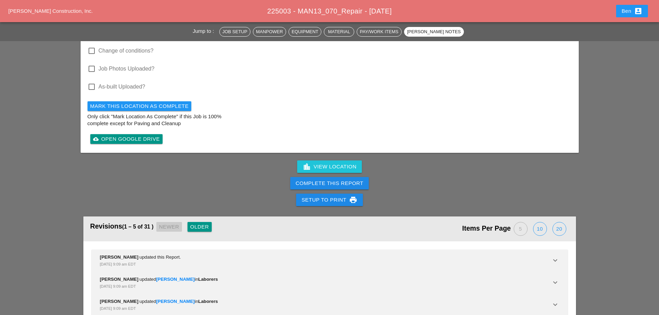
scroll to position [865, 0]
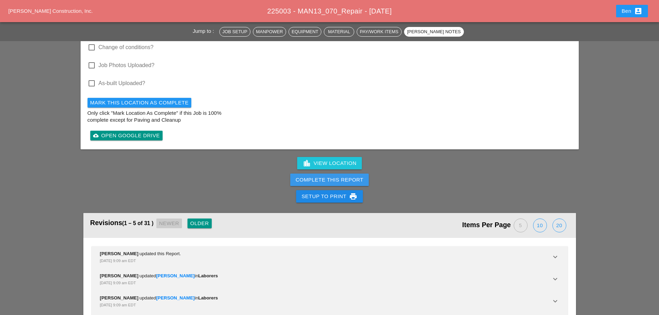
drag, startPoint x: 349, startPoint y: 172, endPoint x: 392, endPoint y: 42, distance: 137.1
click at [349, 176] on div "Complete This Report" at bounding box center [330, 180] width 68 height 8
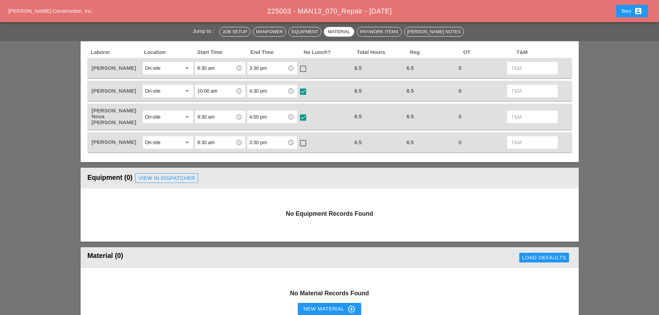
scroll to position [283, 0]
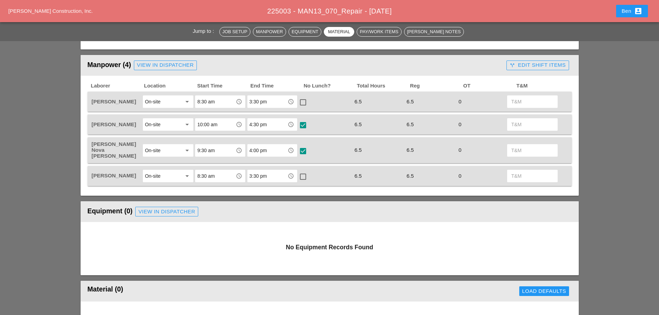
click at [270, 148] on input "4:00 pm" at bounding box center [267, 150] width 36 height 11
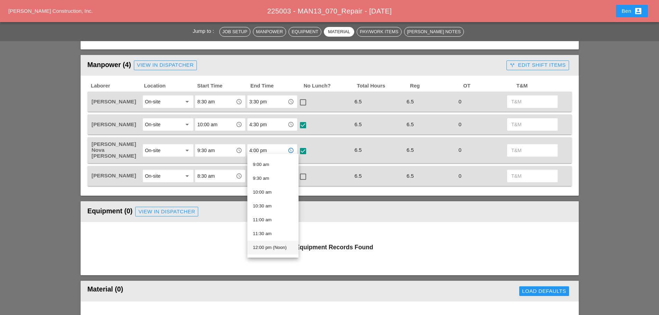
scroll to position [349, 0]
click at [276, 238] on div "3:30 pm" at bounding box center [273, 242] width 40 height 8
type input "3:30 pm"
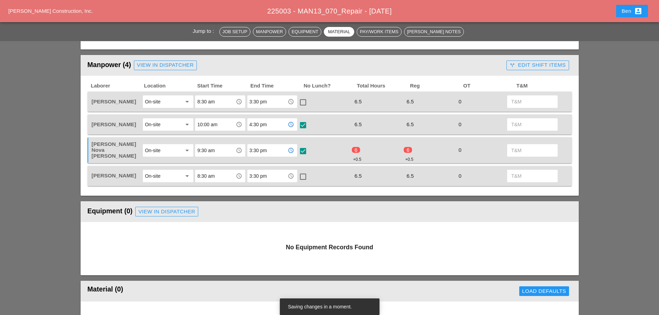
click at [271, 122] on input "4:30 pm" at bounding box center [267, 124] width 36 height 11
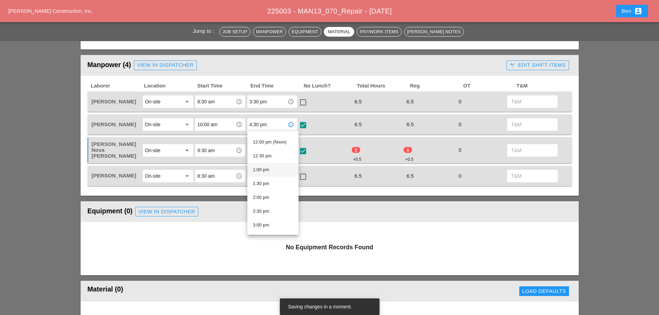
scroll to position [346, 0]
click at [273, 222] on div "3:30 pm" at bounding box center [273, 222] width 40 height 8
type input "3:30 pm"
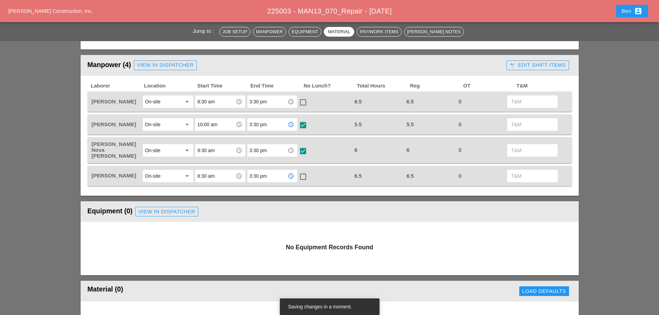
click at [267, 171] on input "3:30 pm" at bounding box center [267, 176] width 36 height 11
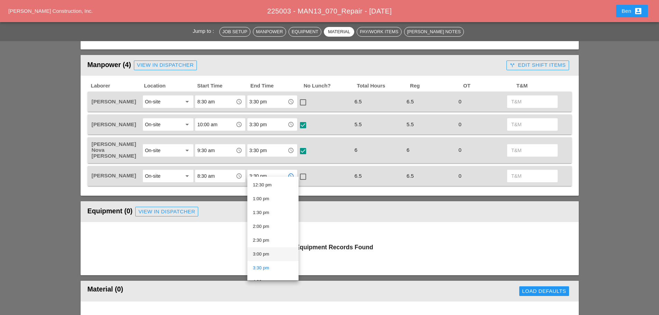
click at [277, 249] on div "3:00 pm" at bounding box center [273, 254] width 40 height 14
type input "3:00 pm"
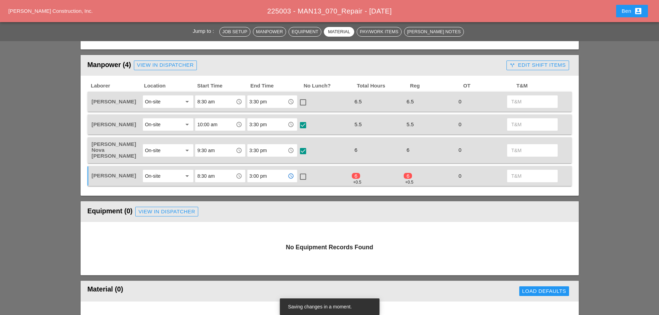
click at [281, 205] on div "Equipment (0) View in Dispatcher" at bounding box center [329, 212] width 484 height 14
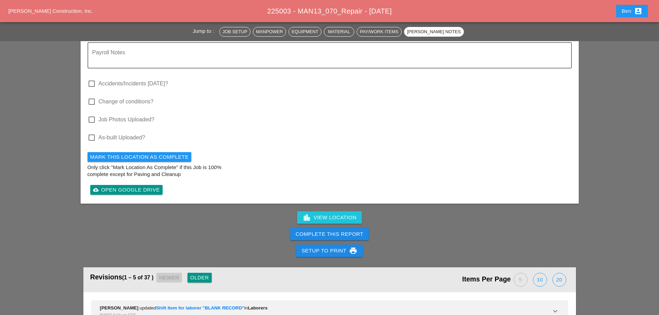
scroll to position [917, 0]
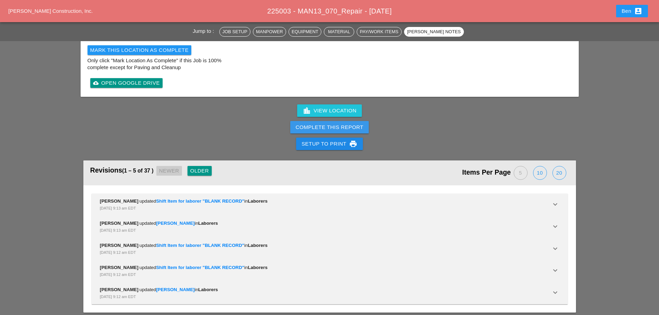
click at [348, 123] on div "Complete This Report" at bounding box center [330, 127] width 68 height 8
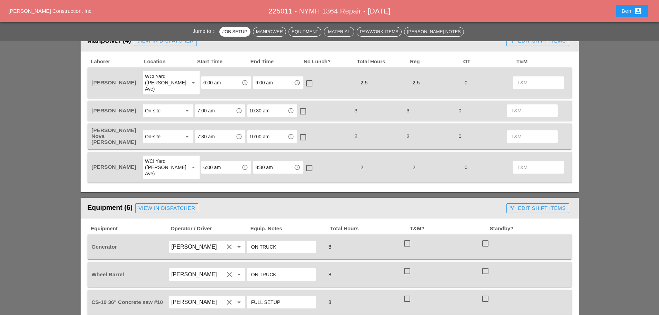
scroll to position [404, 0]
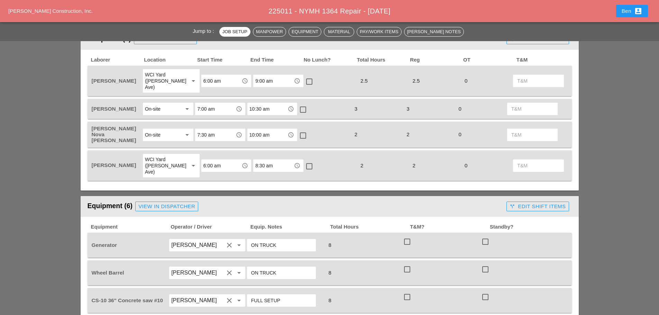
click at [282, 160] on input "8:30 am" at bounding box center [273, 165] width 36 height 11
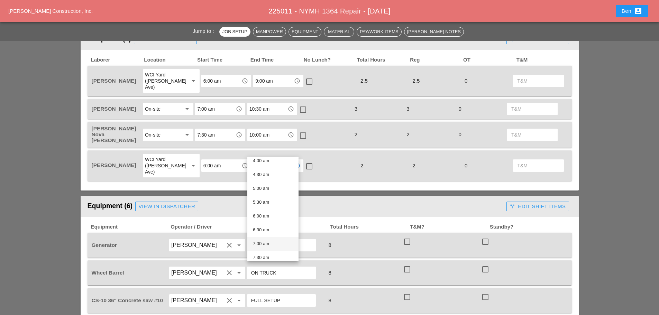
scroll to position [173, 0]
click at [272, 242] on div "9:00 am" at bounding box center [273, 241] width 40 height 8
type input "9:00 am"
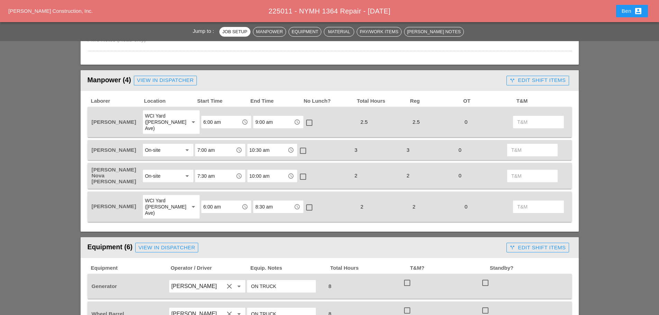
scroll to position [346, 0]
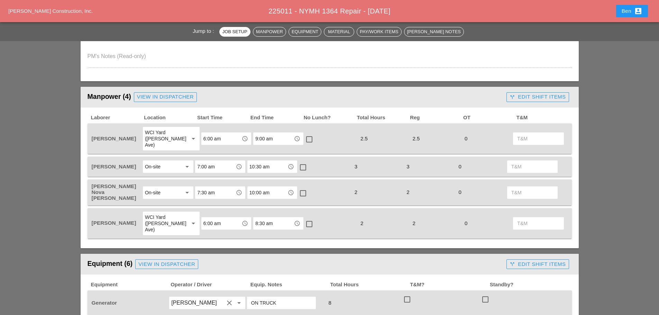
click at [278, 218] on input "8:30 am" at bounding box center [273, 223] width 36 height 11
click at [267, 126] on div "9:00 am" at bounding box center [273, 125] width 40 height 8
type input "9:00 am"
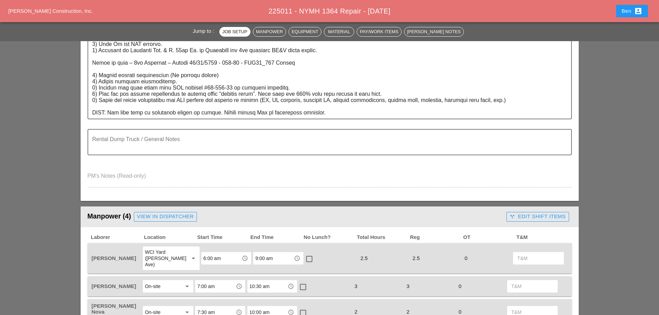
scroll to position [346, 0]
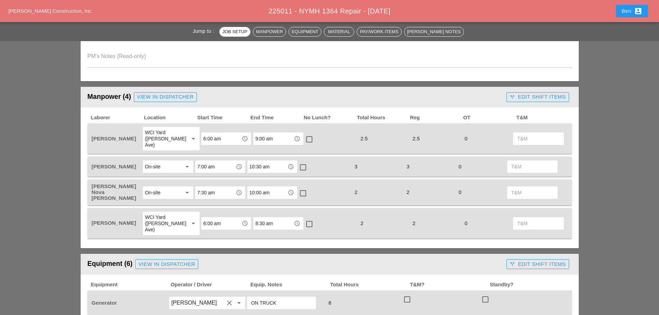
click at [271, 218] on input "8:30 am" at bounding box center [273, 223] width 36 height 11
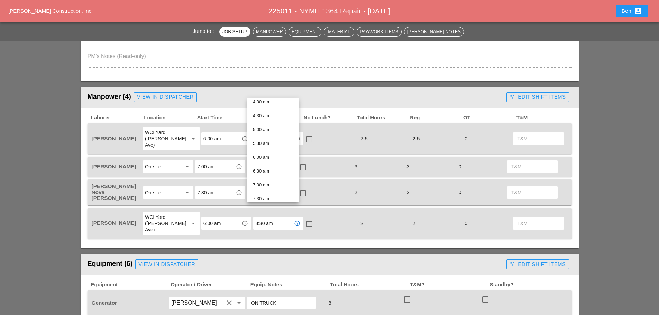
scroll to position [173, 0]
click at [272, 178] on div "9:00 am" at bounding box center [273, 182] width 40 height 8
type input "9:00 am"
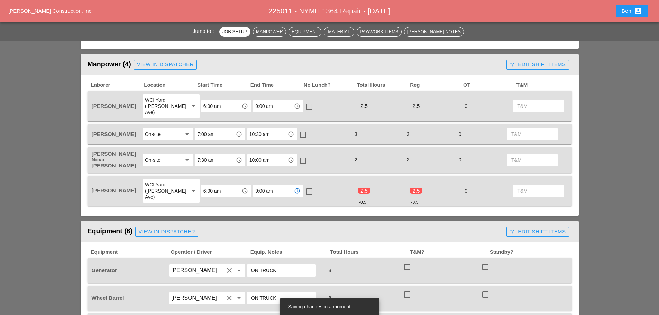
scroll to position [404, 0]
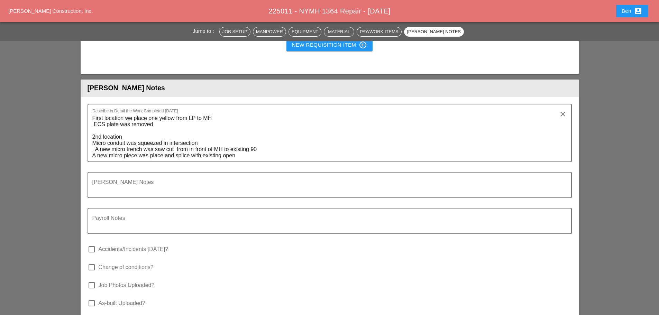
scroll to position [1844, 0]
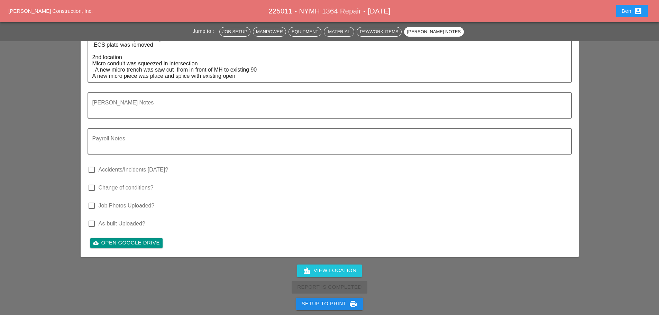
click at [341, 279] on div "Report Is Completed" at bounding box center [329, 287] width 659 height 17
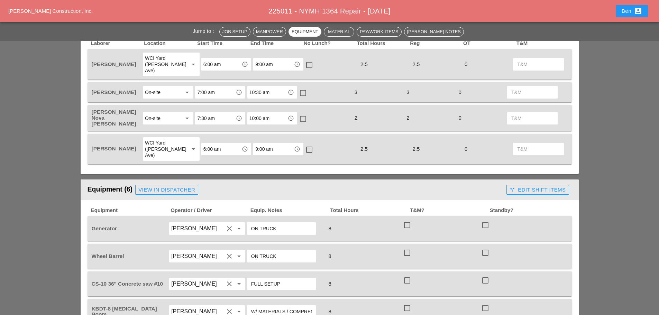
scroll to position [404, 0]
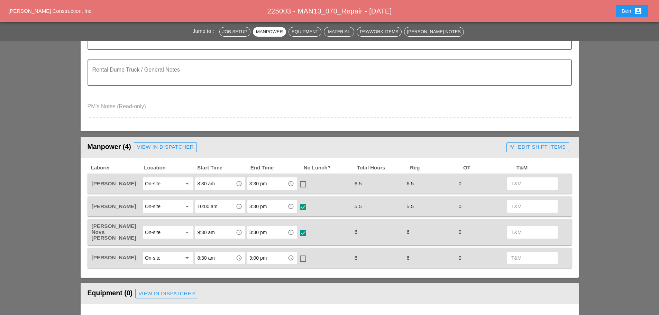
scroll to position [231, 0]
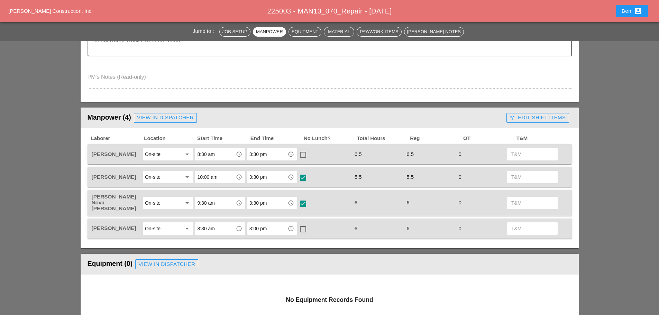
click at [216, 151] on input "8:30 am" at bounding box center [215, 154] width 36 height 11
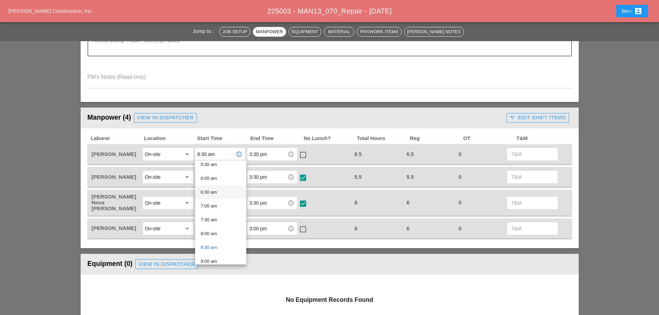
scroll to position [173, 0]
click at [221, 246] on div "9:00 am" at bounding box center [221, 245] width 40 height 8
type input "9:00 am"
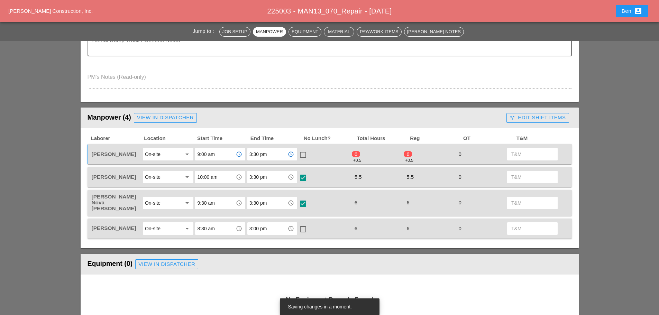
click at [264, 153] on input "3:30 pm" at bounding box center [267, 154] width 36 height 11
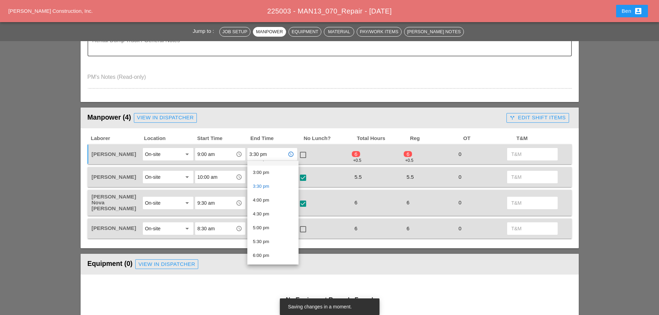
scroll to position [395, 0]
click at [266, 214] on div "4:00 pm" at bounding box center [273, 217] width 40 height 8
type input "4:00 pm"
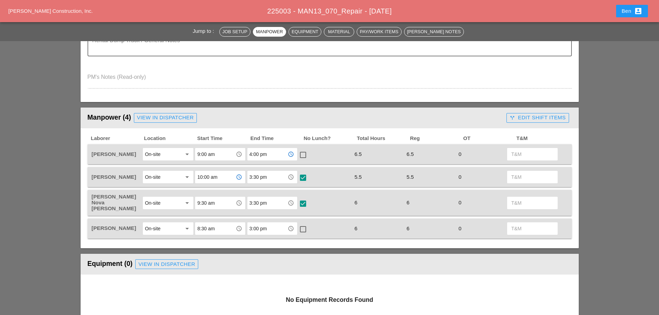
click at [225, 175] on input "10:00 am" at bounding box center [215, 177] width 36 height 11
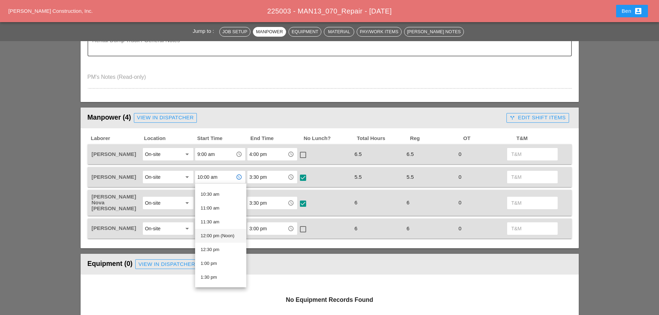
scroll to position [231, 0]
click at [222, 250] on div "10:30 am" at bounding box center [221, 252] width 40 height 8
type input "10:30 am"
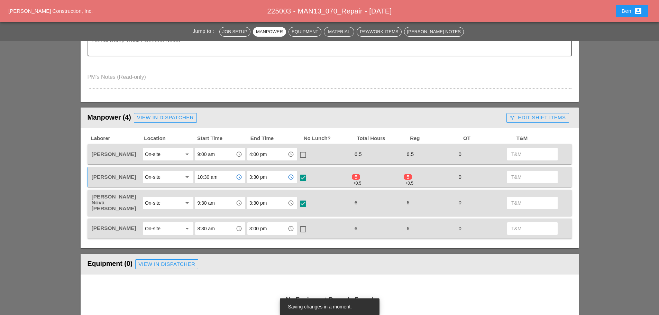
click at [269, 178] on input "3:30 pm" at bounding box center [267, 177] width 36 height 11
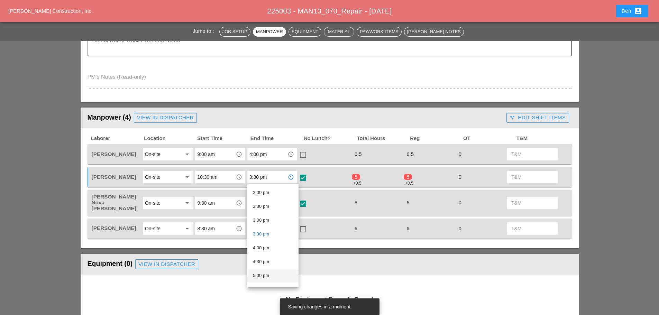
scroll to position [404, 0]
click at [273, 230] on div "4:00 pm" at bounding box center [273, 231] width 40 height 8
type input "4:00 pm"
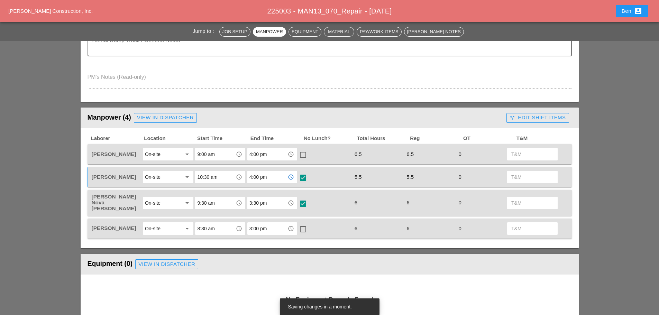
click at [218, 201] on input "9:30 am" at bounding box center [215, 202] width 36 height 11
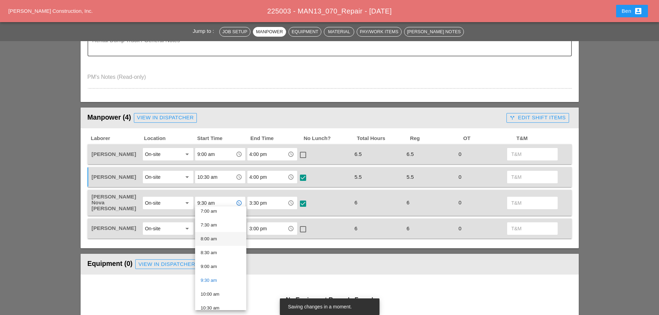
scroll to position [231, 0]
click at [226, 261] on div "10:00 am" at bounding box center [221, 261] width 40 height 8
type input "10:00 am"
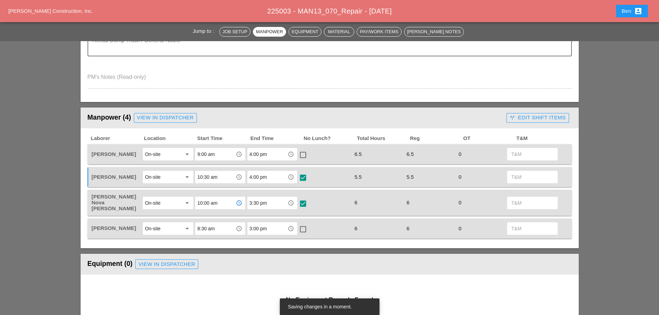
click at [261, 205] on input "3:30 pm" at bounding box center [267, 202] width 36 height 11
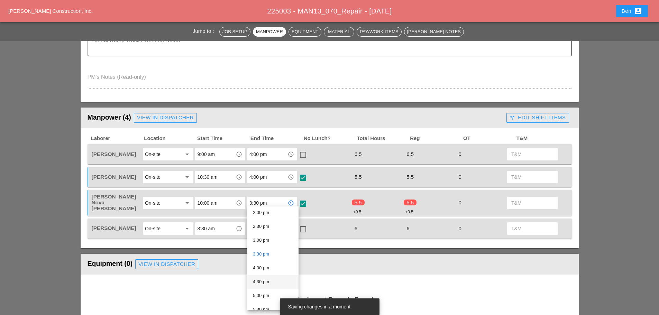
scroll to position [406, 0]
click at [270, 254] on div "4:00 pm" at bounding box center [273, 251] width 40 height 8
type input "4:00 pm"
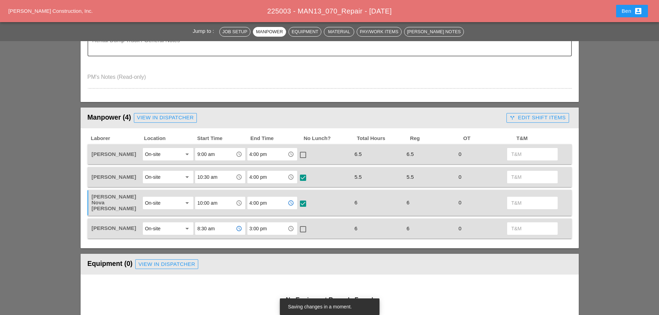
click at [211, 227] on input "8:30 am" at bounding box center [215, 228] width 36 height 11
click at [229, 142] on div "9:00 am" at bounding box center [221, 139] width 40 height 8
type input "9:00 am"
click at [270, 223] on input "3:00 pm" at bounding box center [267, 228] width 36 height 11
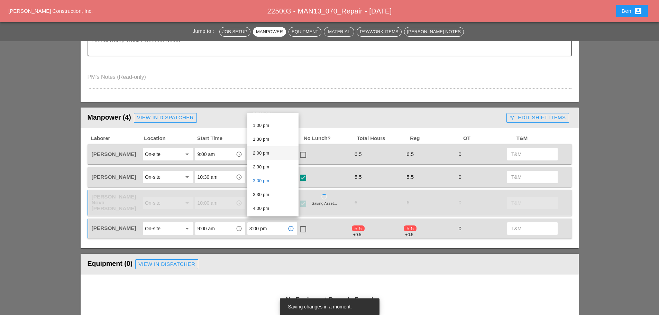
scroll to position [346, 0]
click at [266, 206] on div "3:30 pm" at bounding box center [273, 204] width 40 height 8
type input "3:30 pm"
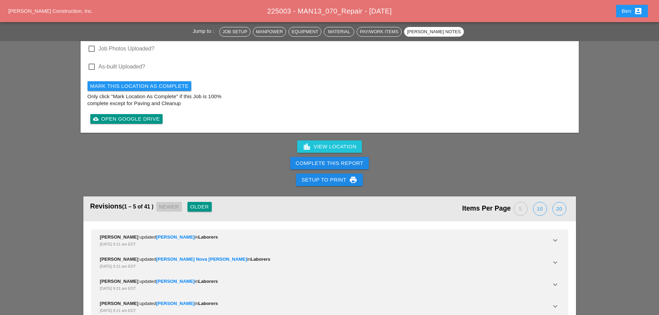
scroll to position [917, 0]
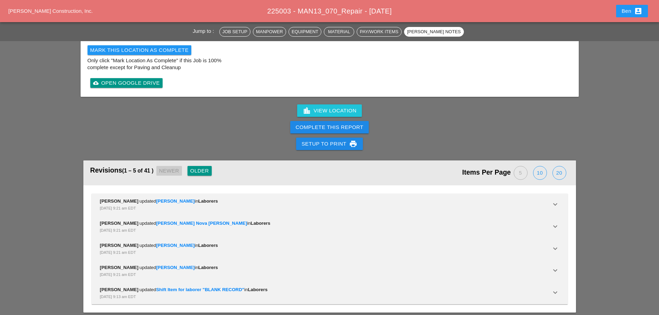
click at [334, 123] on div "Complete This Report" at bounding box center [330, 127] width 68 height 8
